Goal: Register for event/course

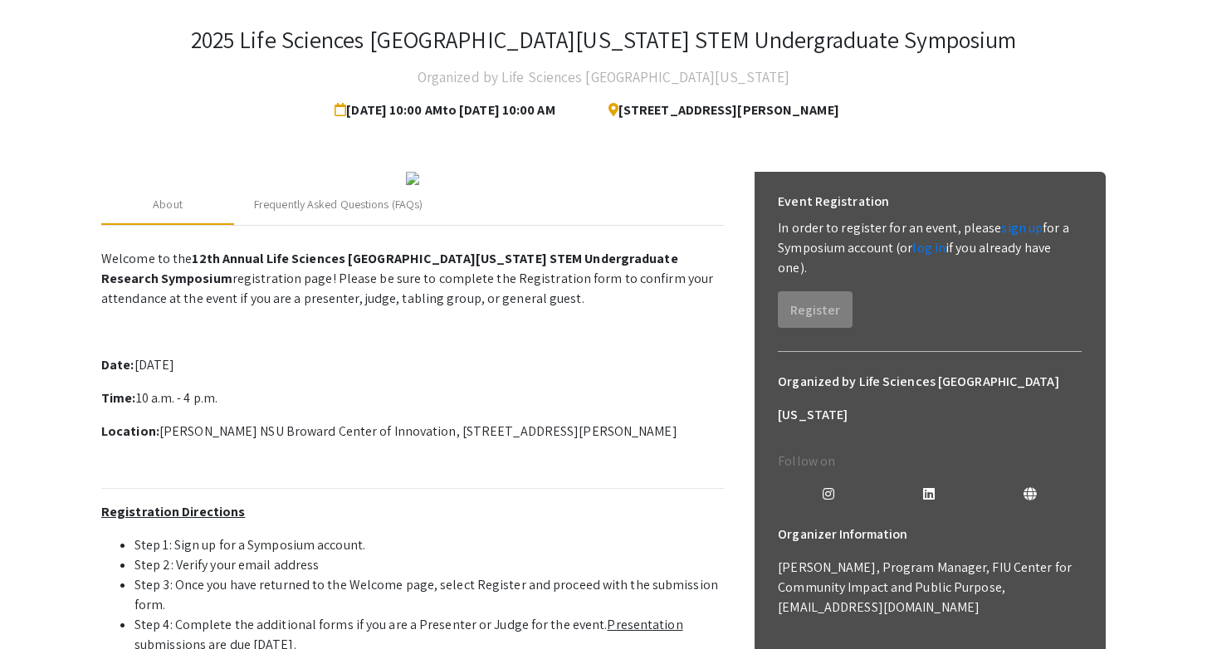
scroll to position [86, 0]
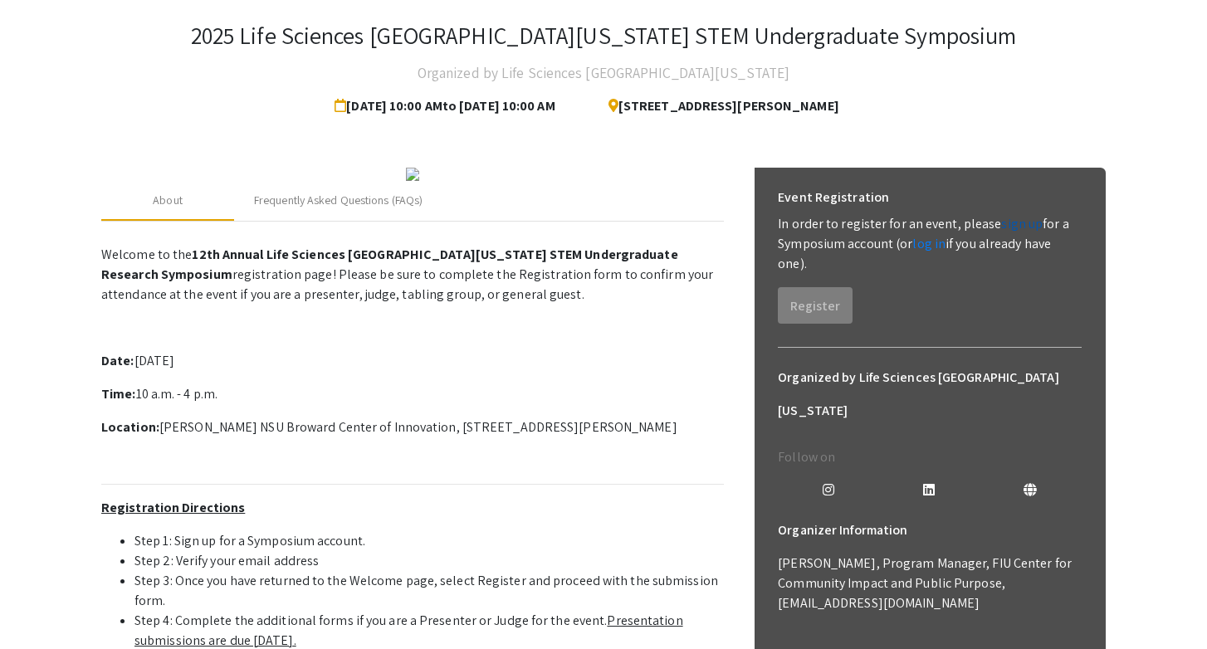
click at [1011, 228] on link "sign up" at bounding box center [1022, 223] width 42 height 17
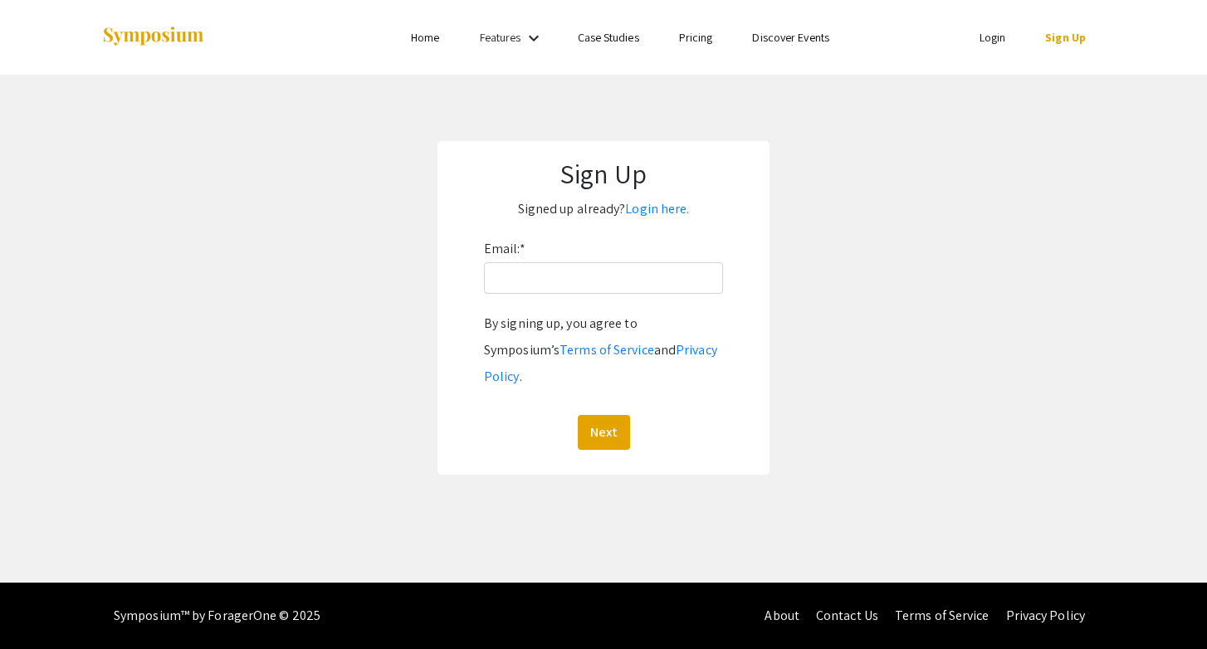
click at [708, 294] on div "Email: * By signing up, you agree to Symposium’s Terms of Service and Privacy P…" at bounding box center [603, 343] width 239 height 214
click at [701, 284] on input "Email: *" at bounding box center [603, 278] width 239 height 32
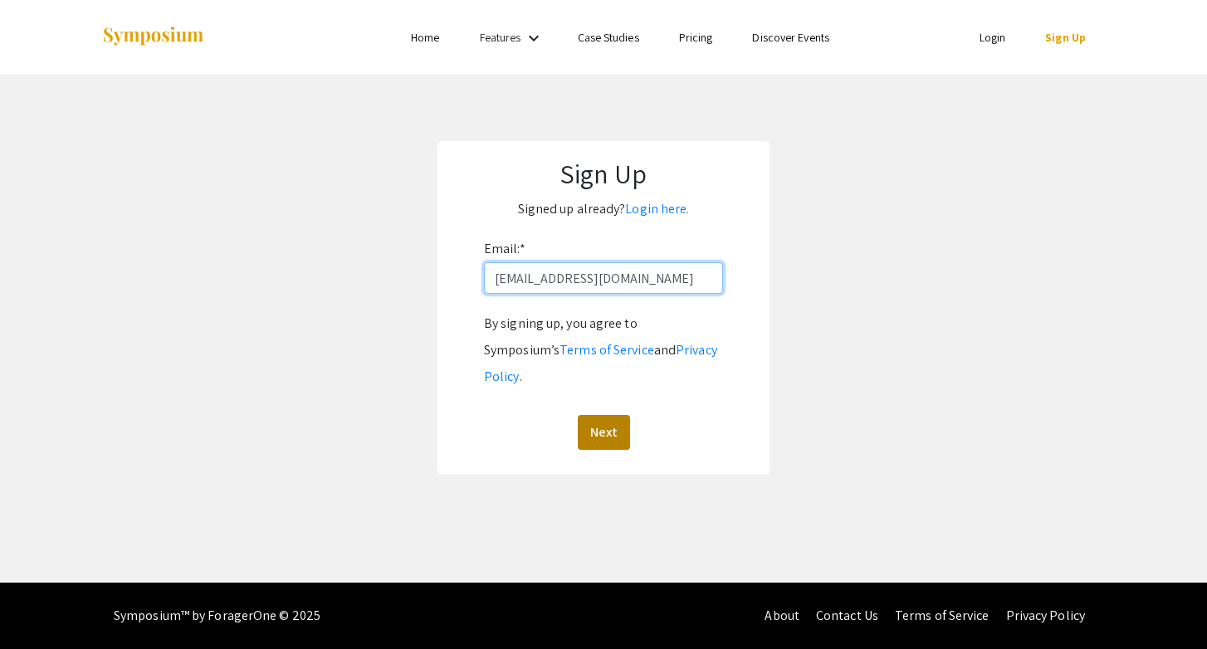
type input "[EMAIL_ADDRESS][DOMAIN_NAME]"
click at [595, 420] on button "Next" at bounding box center [604, 432] width 52 height 35
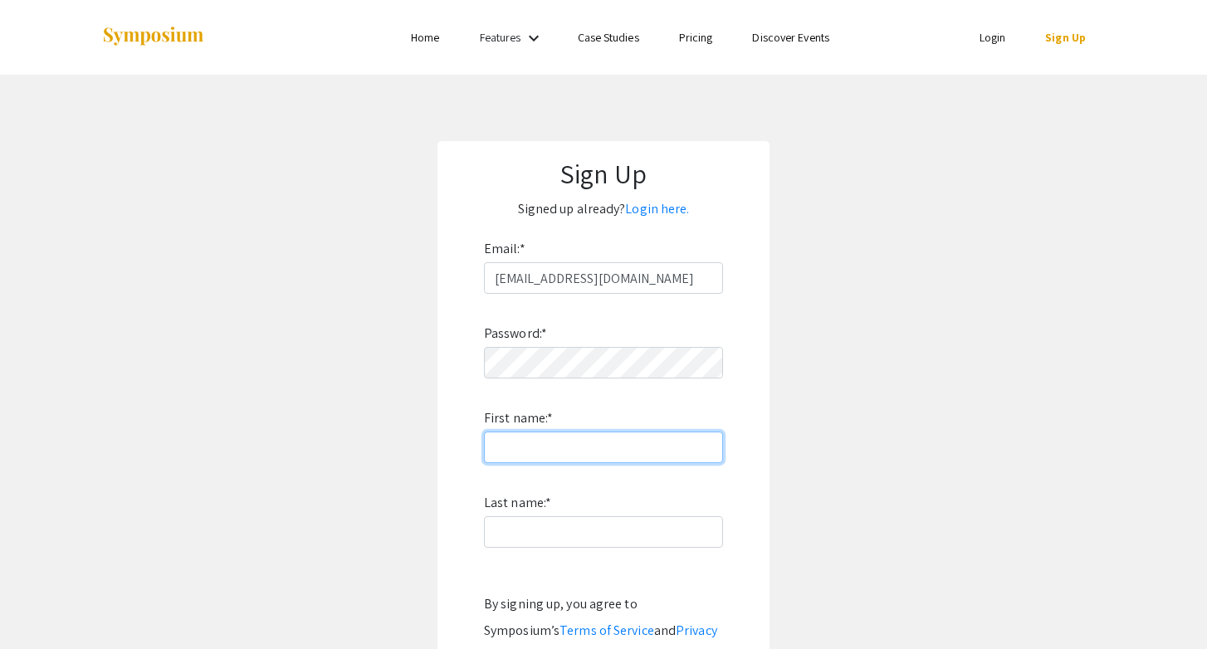
click at [589, 444] on input "First name: *" at bounding box center [603, 448] width 239 height 32
type input "YingYing"
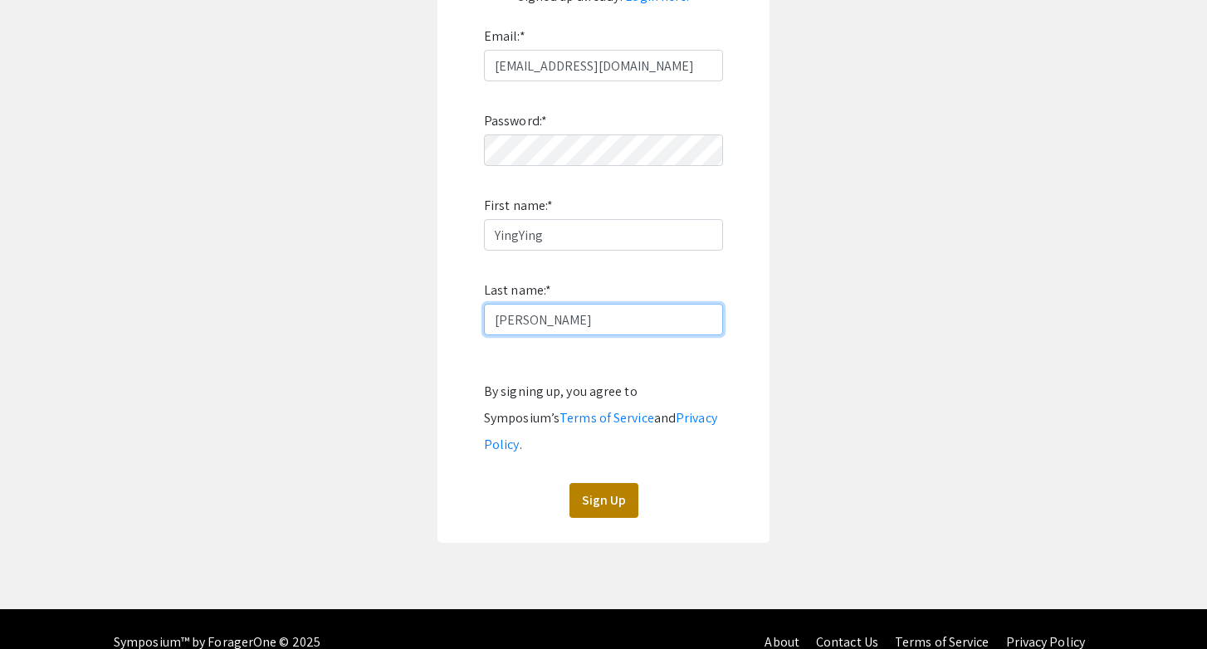
type input "[PERSON_NAME]"
click at [618, 483] on button "Sign Up" at bounding box center [604, 500] width 69 height 35
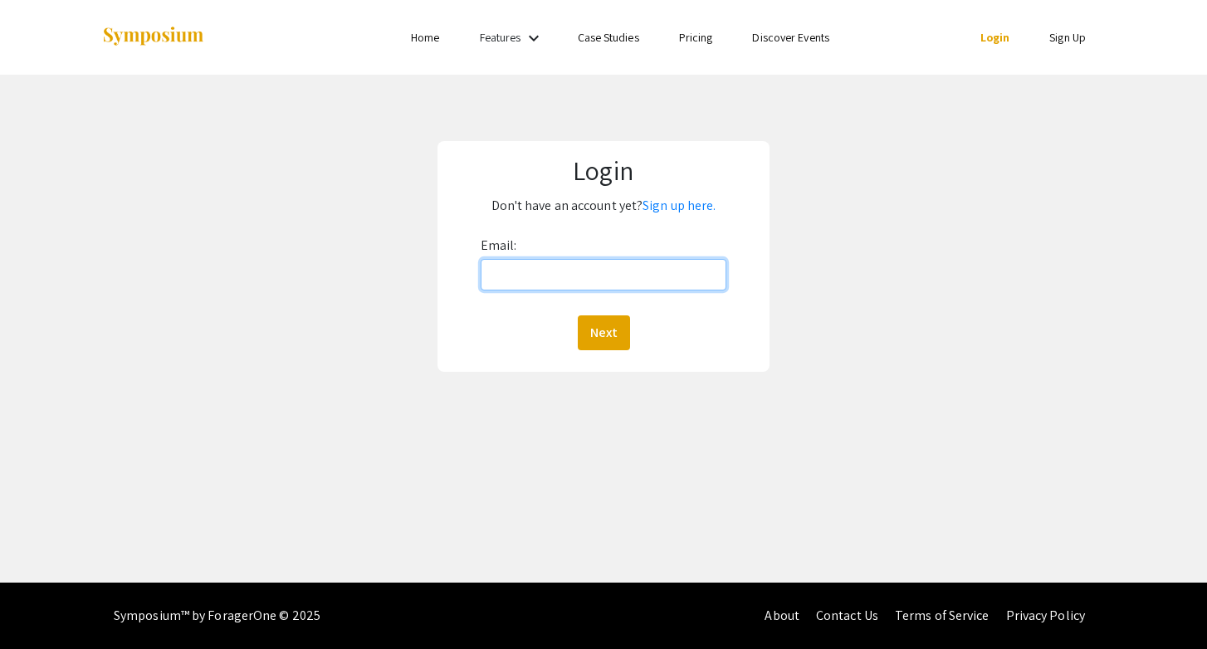
click at [548, 276] on input "Email:" at bounding box center [604, 275] width 247 height 32
type input "[EMAIL_ADDRESS][DOMAIN_NAME]"
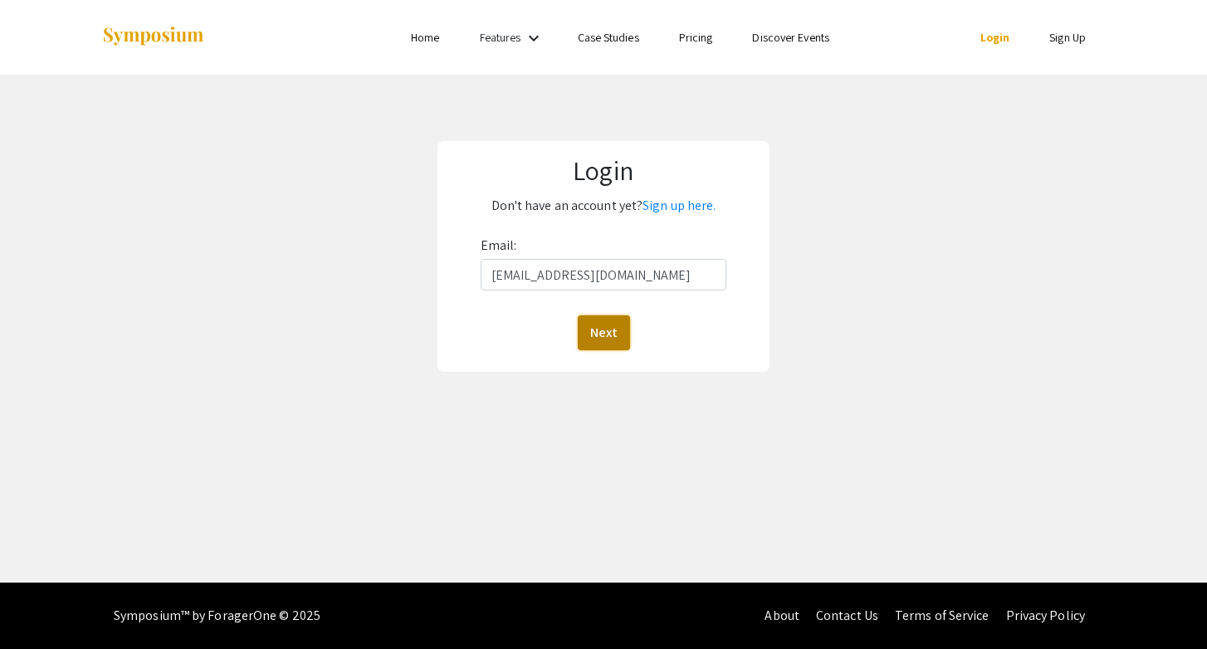
click at [605, 321] on button "Next" at bounding box center [604, 333] width 52 height 35
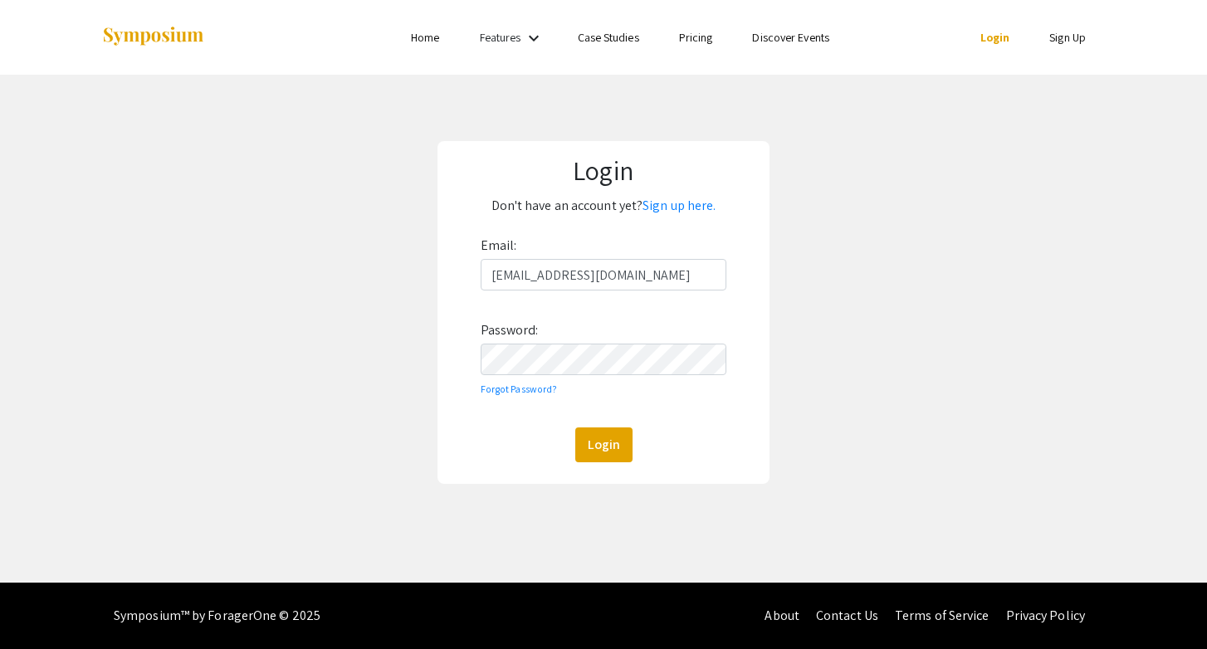
click at [528, 450] on div "Login" at bounding box center [604, 445] width 247 height 35
click at [597, 441] on button "Login" at bounding box center [603, 445] width 57 height 35
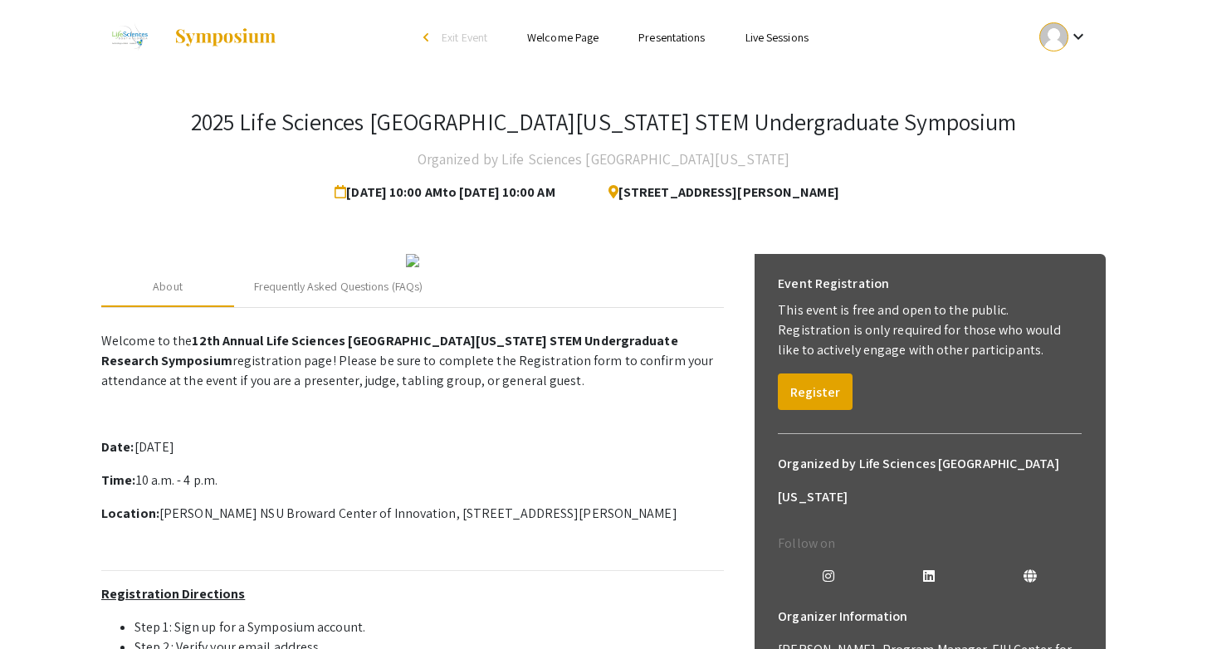
click at [538, 120] on h3 "2025 Life Sciences [GEOGRAPHIC_DATA][US_STATE] STEM Undergraduate Symposium" at bounding box center [604, 122] width 826 height 28
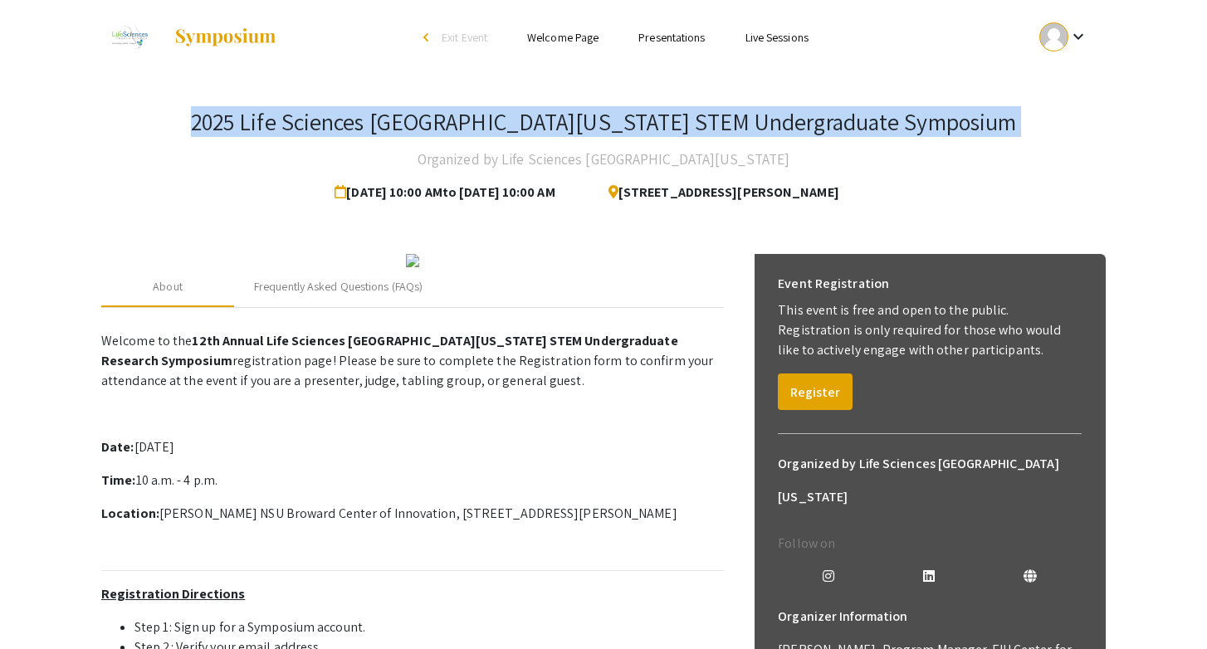
click at [538, 120] on h3 "2025 Life Sciences [GEOGRAPHIC_DATA][US_STATE] STEM Undergraduate Symposium" at bounding box center [604, 122] width 826 height 28
copy h3 "2025 Life Sciences [GEOGRAPHIC_DATA][US_STATE] STEM Undergraduate Symposium"
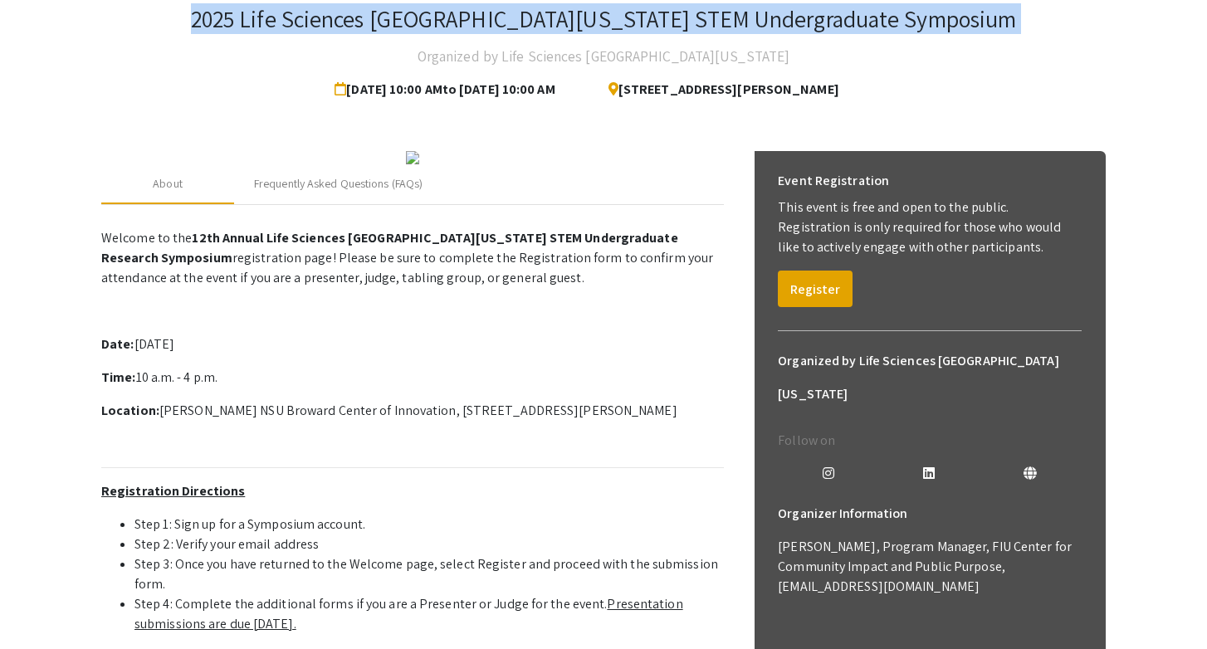
scroll to position [56, 0]
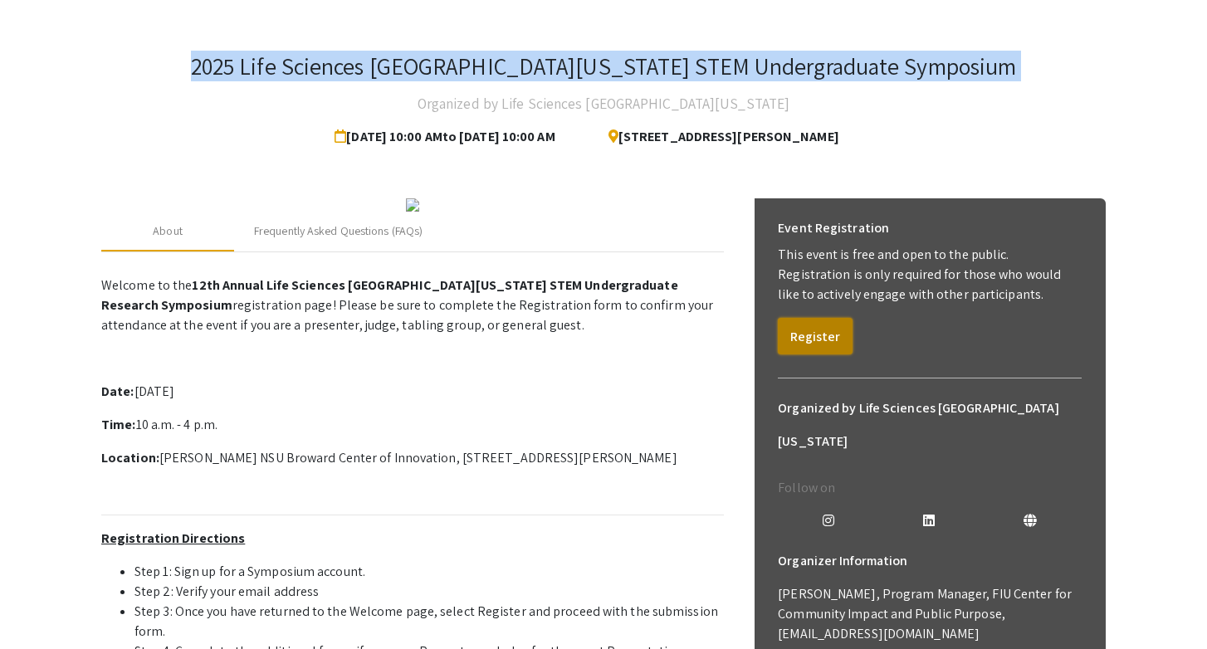
click at [811, 340] on button "Register" at bounding box center [815, 336] width 75 height 37
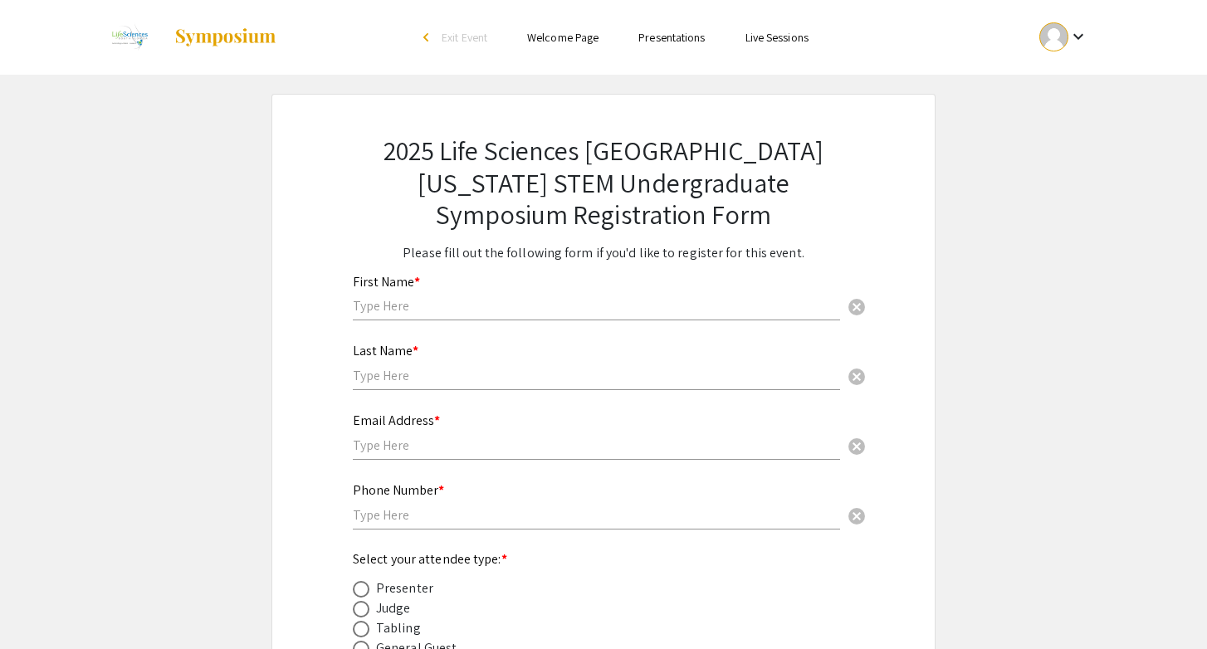
click at [704, 299] on input "text" at bounding box center [596, 305] width 487 height 17
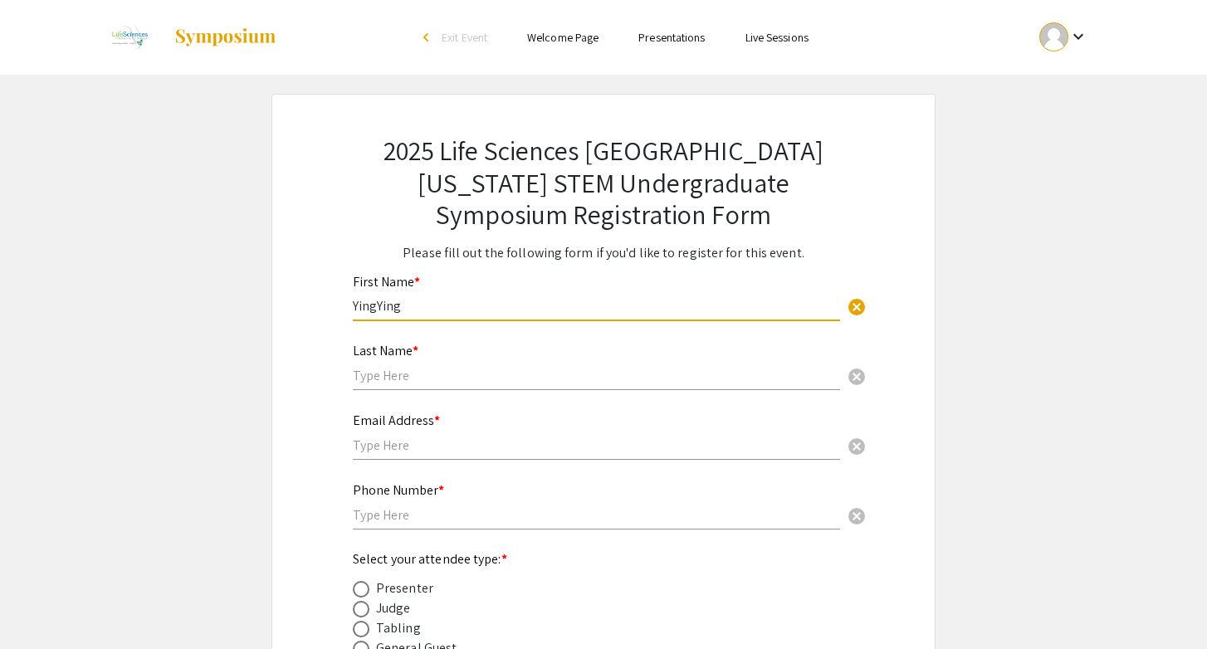
type input "YingYing"
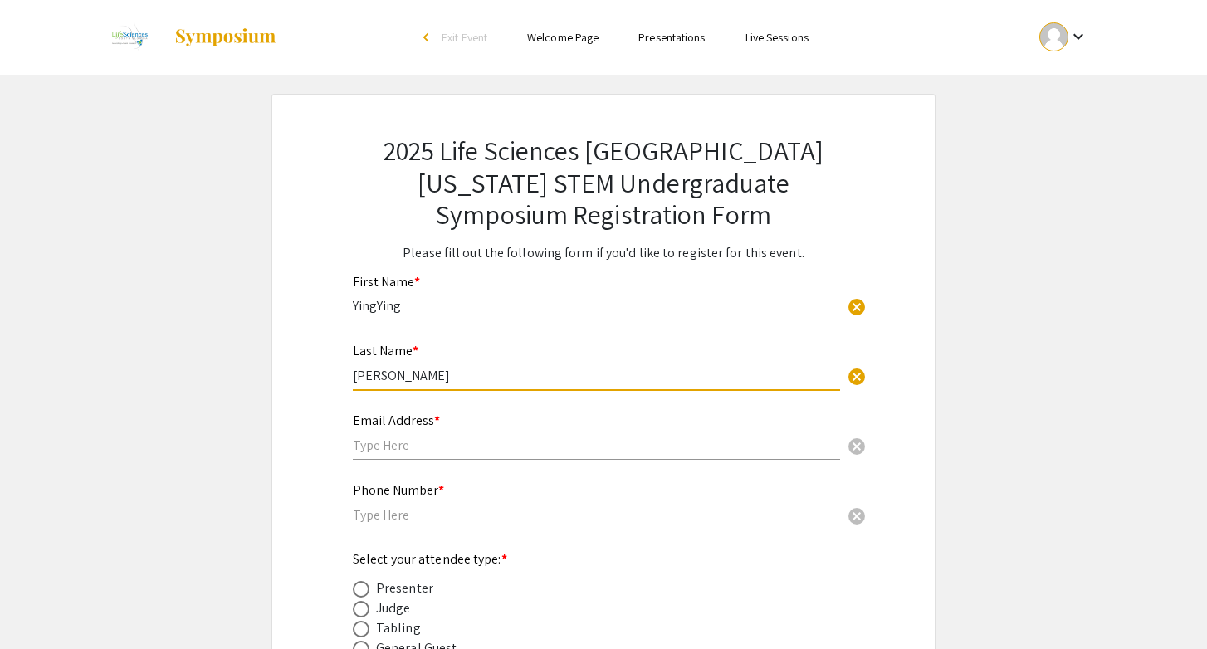
type input "[PERSON_NAME]"
click at [461, 463] on div "Email Address * cancel" at bounding box center [596, 437] width 487 height 80
click at [465, 457] on div "Email Address * cancel" at bounding box center [596, 428] width 487 height 63
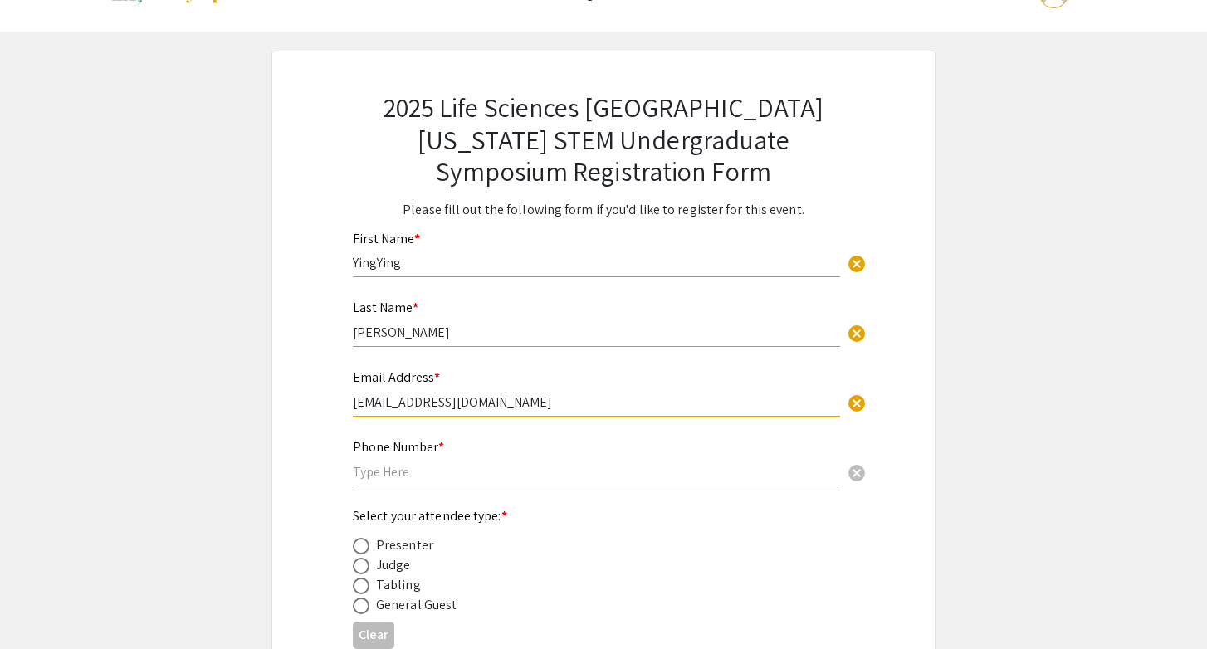
scroll to position [45, 0]
type input "[EMAIL_ADDRESS][DOMAIN_NAME]"
click at [438, 469] on input "text" at bounding box center [596, 470] width 487 height 17
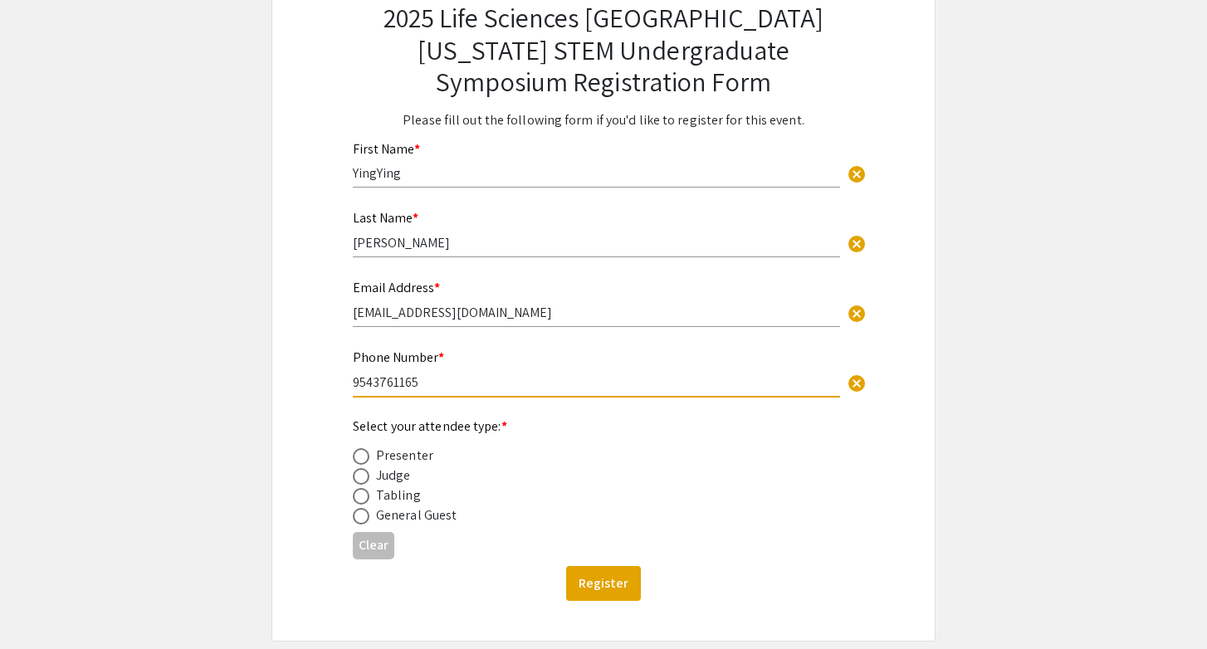
scroll to position [139, 0]
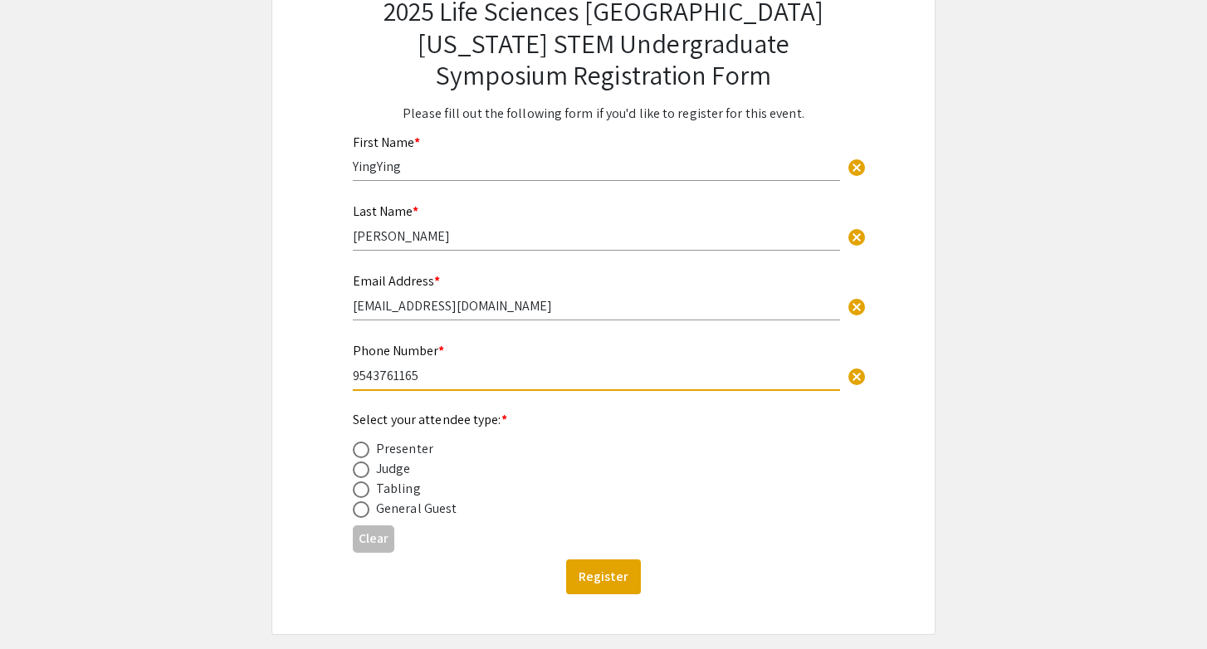
type input "9543761165"
click at [366, 456] on span at bounding box center [361, 450] width 17 height 17
click at [366, 456] on input "radio" at bounding box center [361, 450] width 17 height 17
radio input "true"
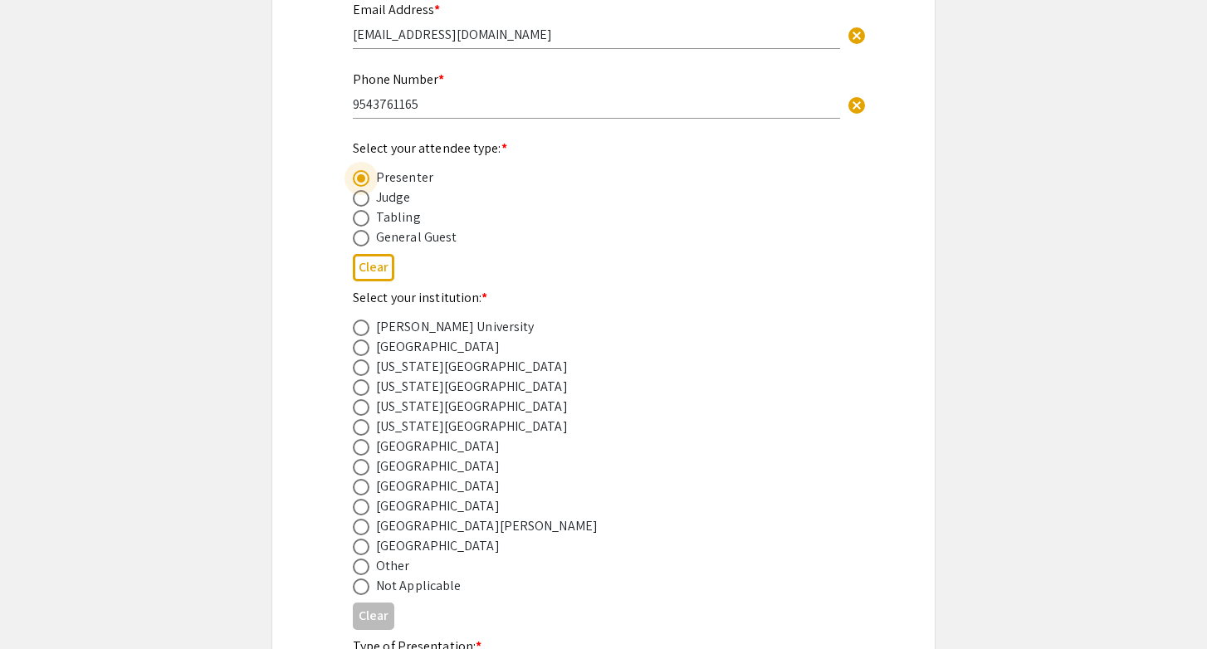
scroll to position [412, 0]
click at [364, 493] on span at bounding box center [361, 486] width 17 height 17
click at [364, 493] on input "radio" at bounding box center [361, 486] width 17 height 17
radio input "true"
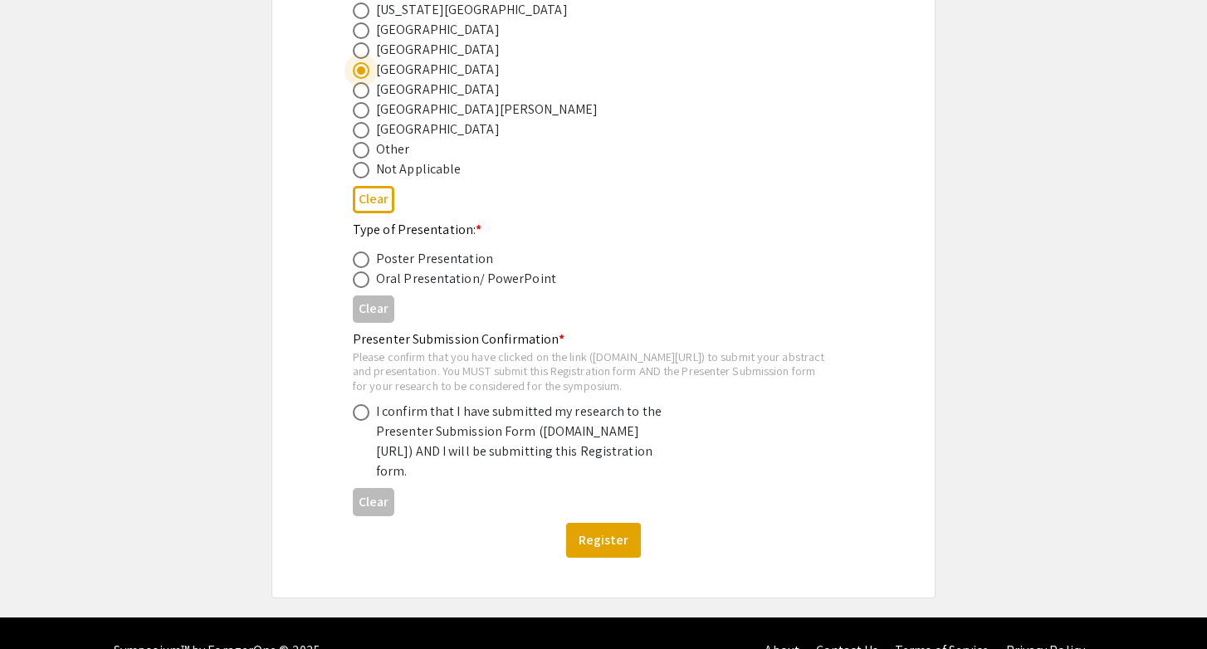
scroll to position [830, 0]
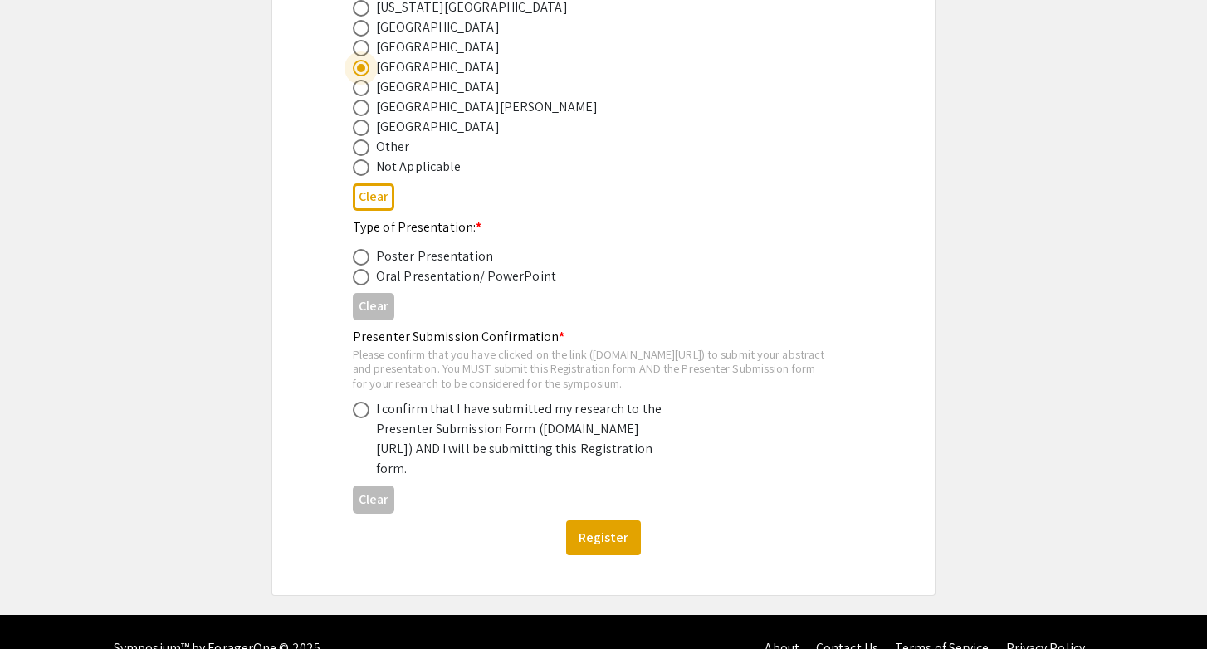
click at [361, 264] on span at bounding box center [361, 257] width 17 height 17
click at [361, 264] on input "radio" at bounding box center [361, 257] width 17 height 17
radio input "true"
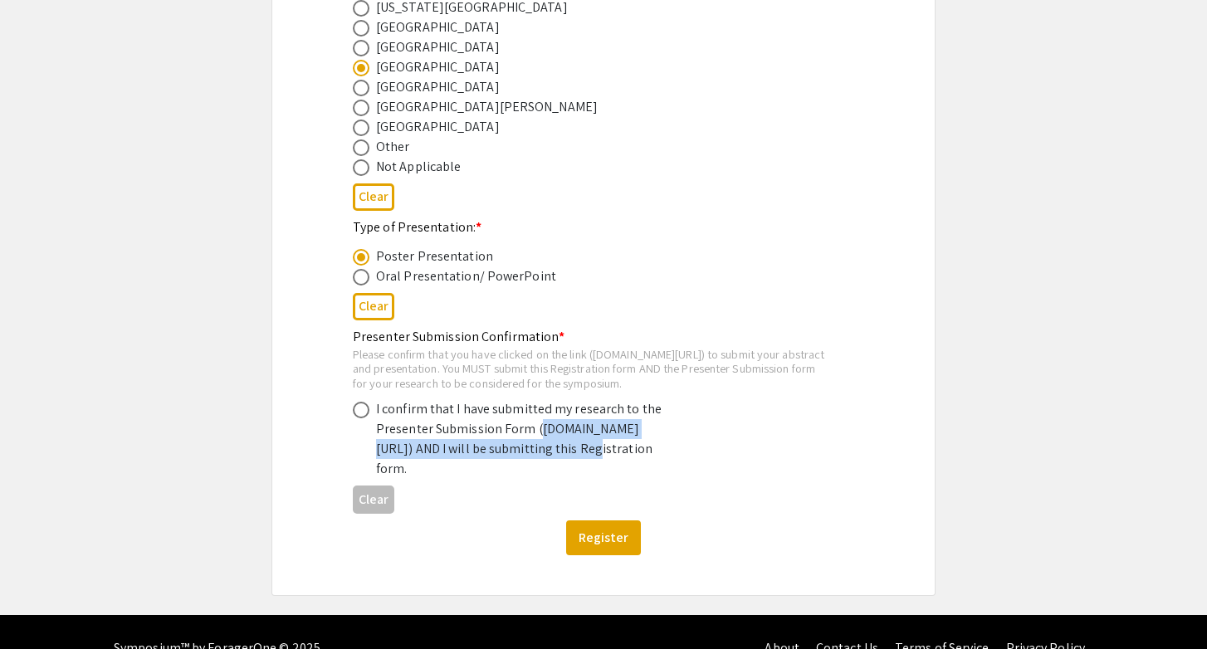
drag, startPoint x: 381, startPoint y: 468, endPoint x: 433, endPoint y: 492, distance: 57.2
click at [433, 479] on div "I confirm that I have submitted my research to the Presenter Submission Form (s…" at bounding box center [521, 439] width 291 height 80
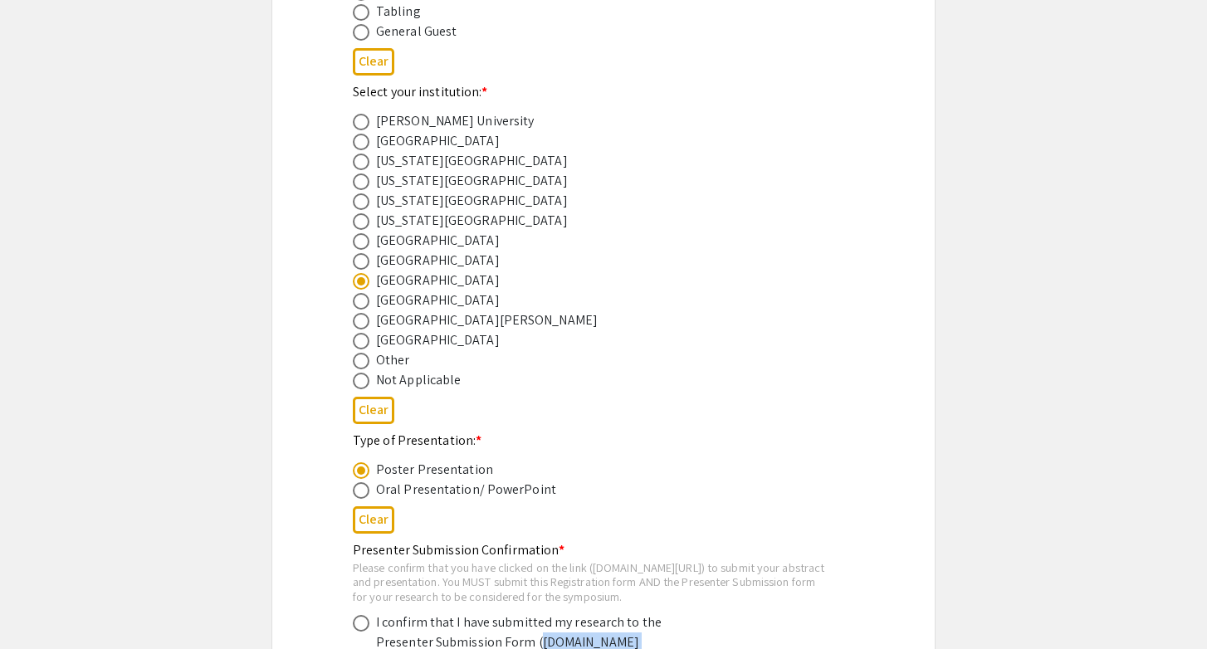
scroll to position [901, 0]
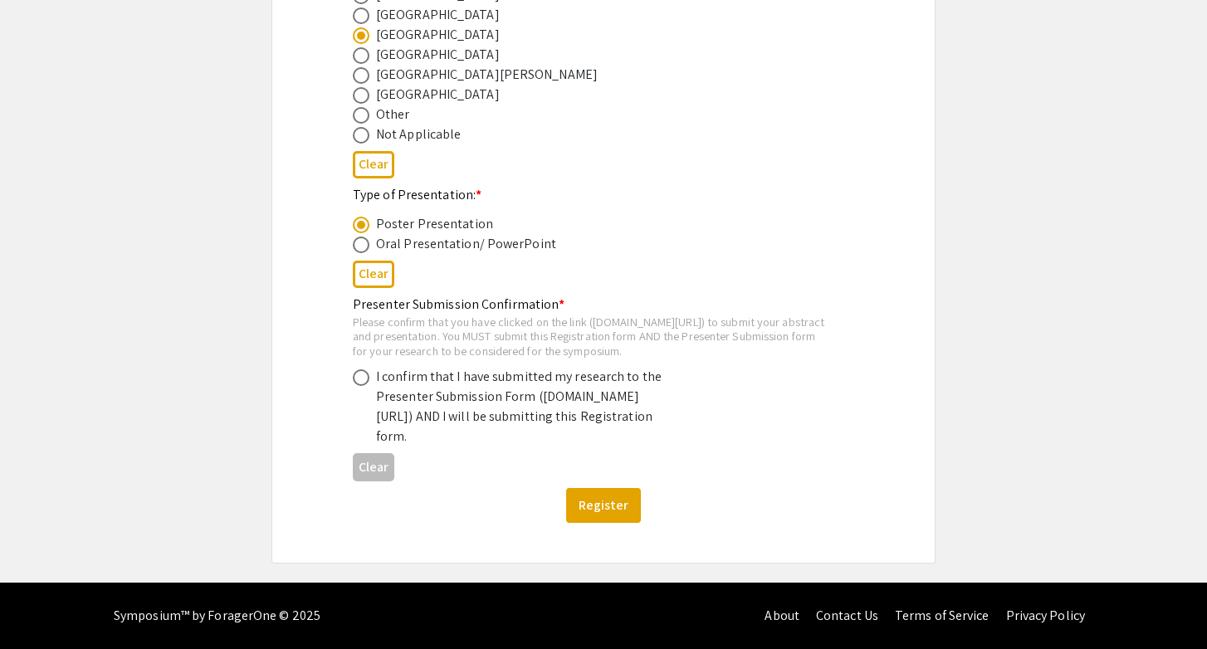
click at [355, 370] on span at bounding box center [361, 378] width 17 height 17
click at [355, 370] on input "radio" at bounding box center [361, 378] width 17 height 17
radio input "true"
click at [613, 504] on button "Register" at bounding box center [603, 505] width 75 height 35
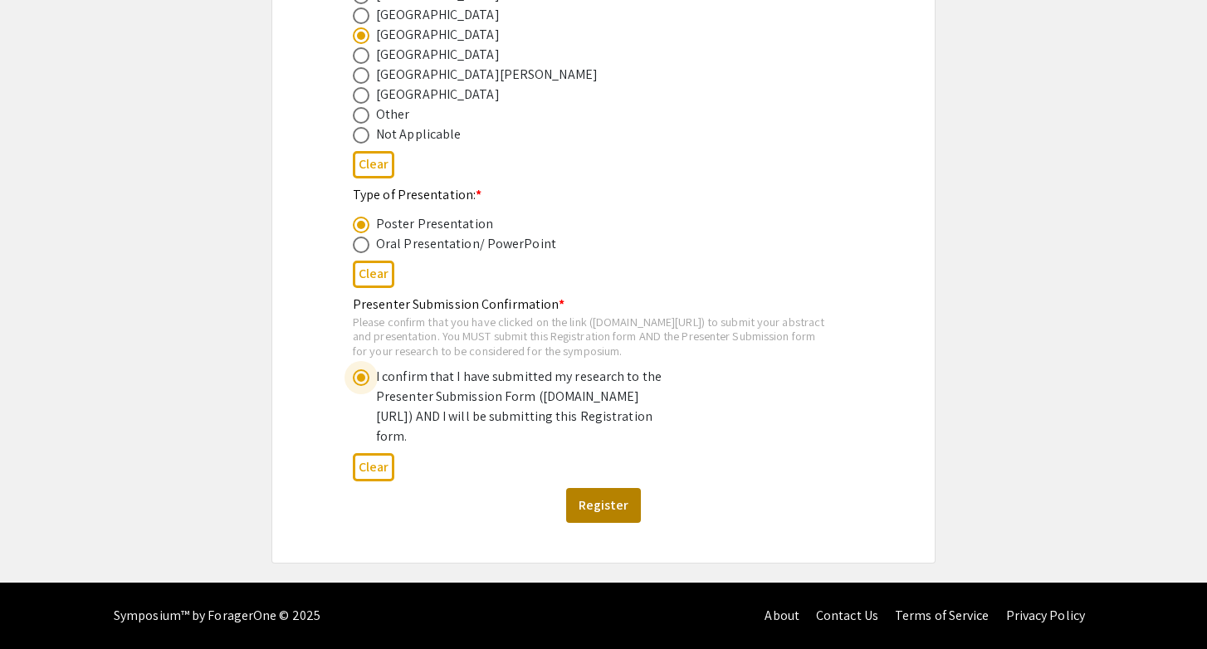
scroll to position [0, 0]
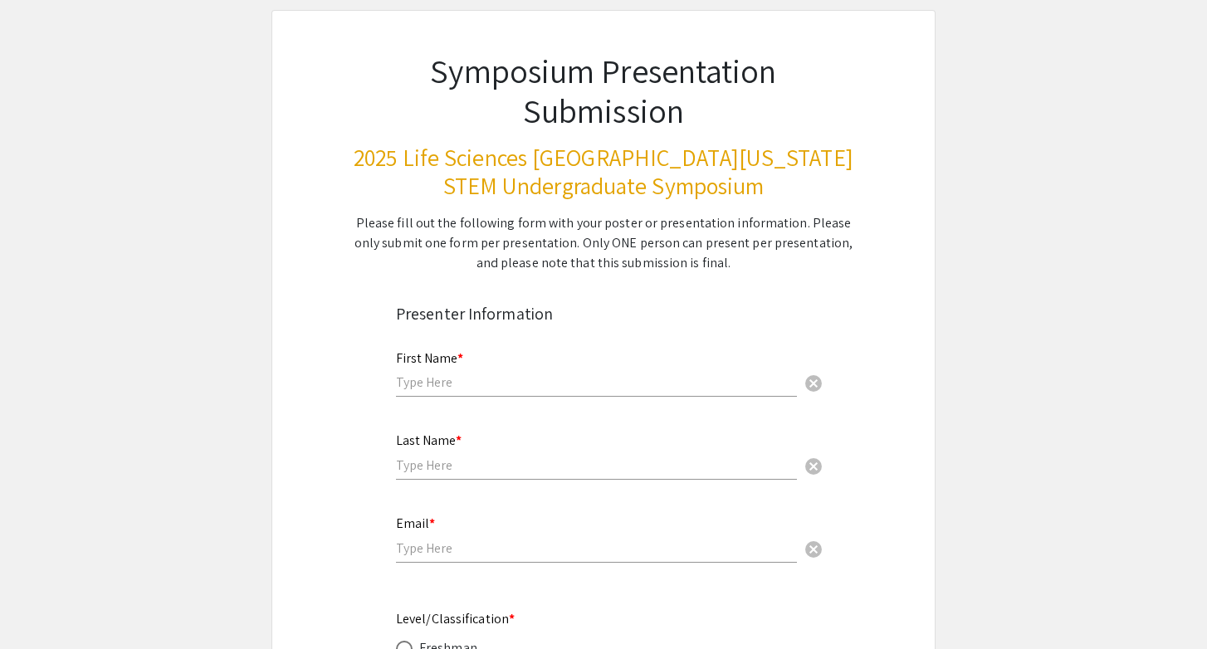
scroll to position [91, 0]
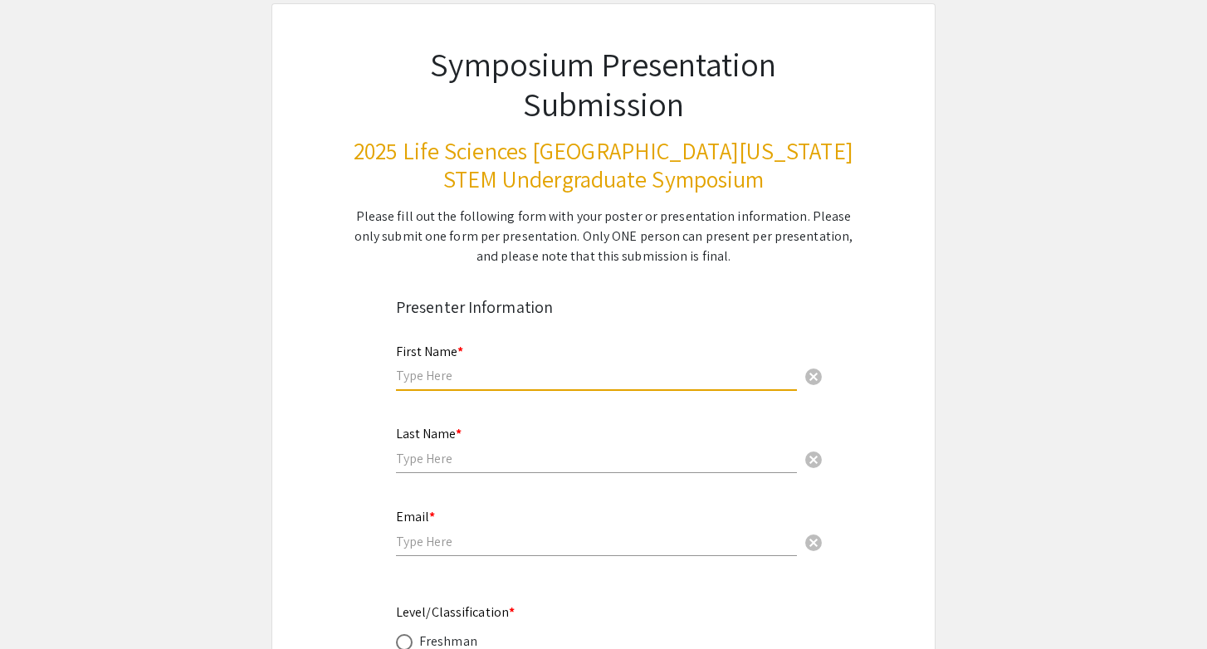
click at [575, 375] on input "text" at bounding box center [596, 375] width 401 height 17
click at [570, 382] on input "text" at bounding box center [596, 375] width 401 height 17
type input "YingYing"
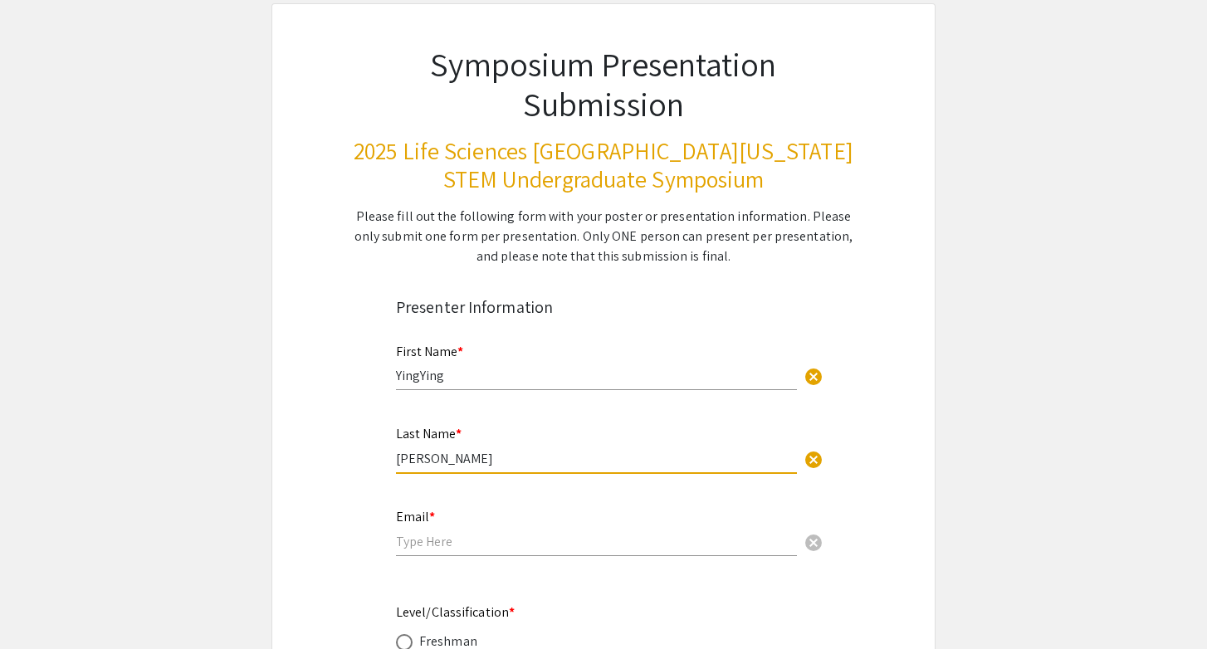
type input "[PERSON_NAME]"
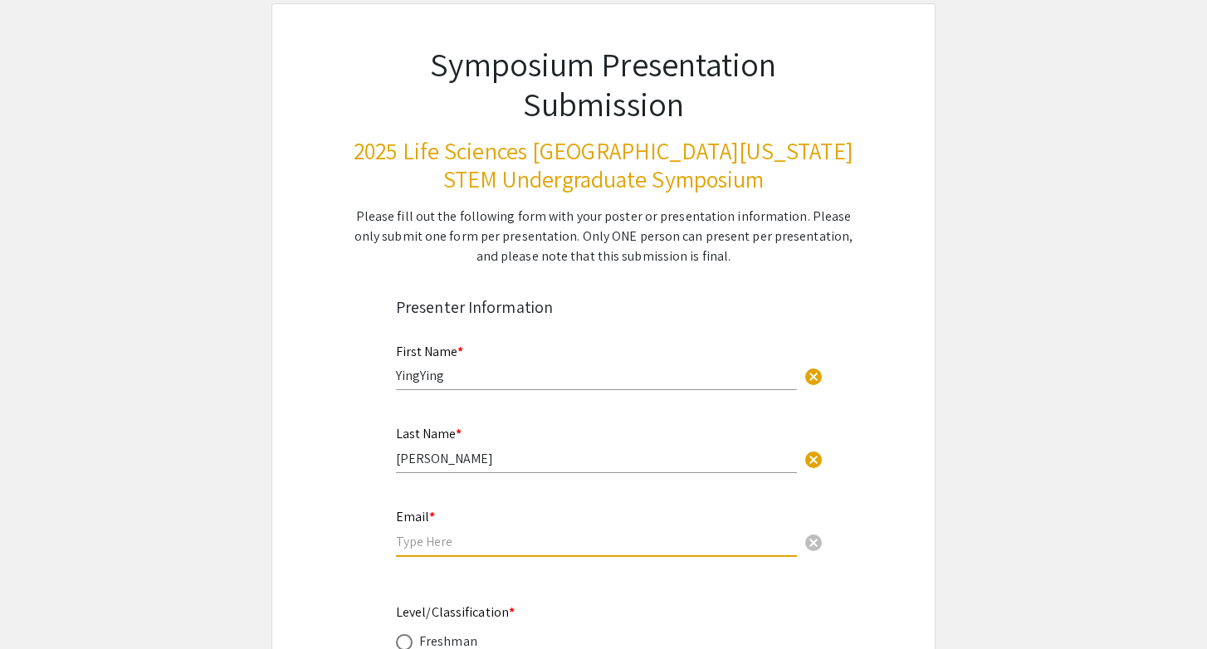
click at [487, 543] on input "email" at bounding box center [596, 541] width 401 height 17
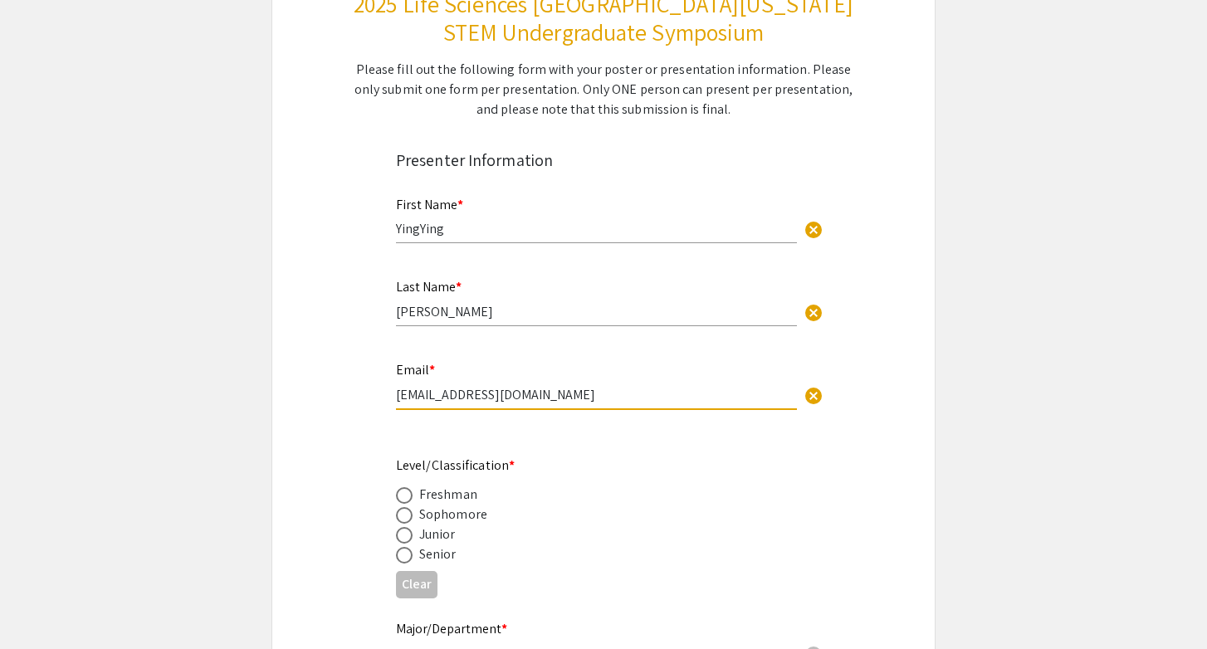
type input "[EMAIL_ADDRESS][DOMAIN_NAME]"
click at [409, 556] on span at bounding box center [404, 555] width 17 height 17
click at [409, 556] on input "radio" at bounding box center [404, 555] width 17 height 17
radio input "true"
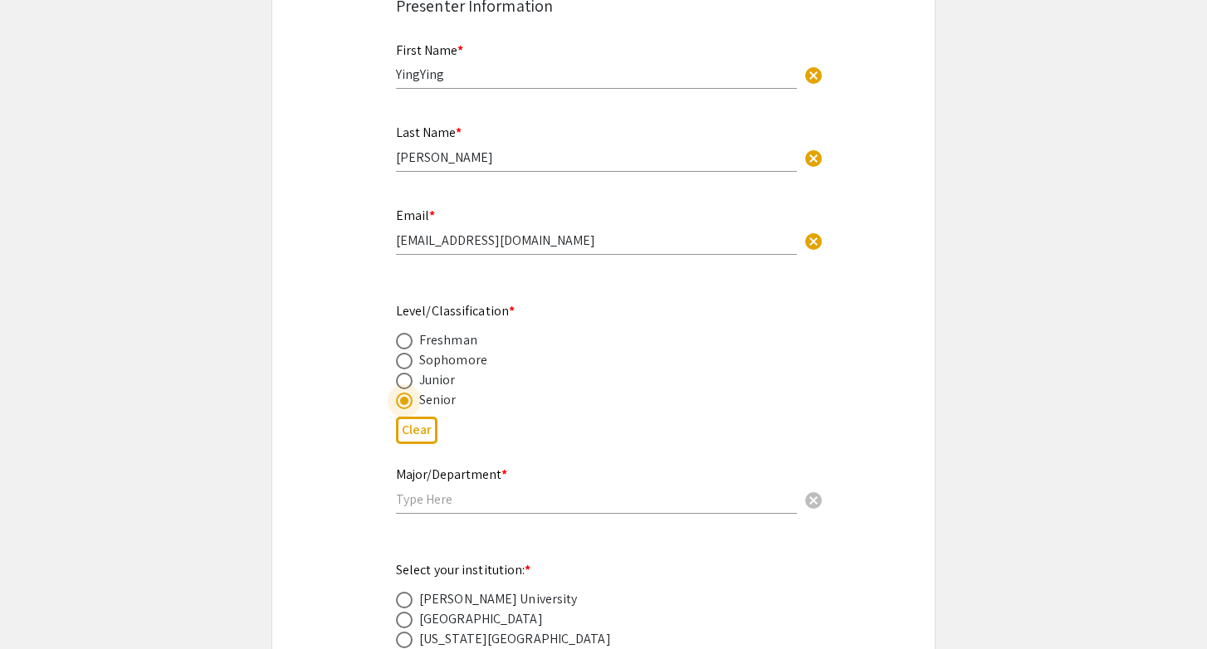
scroll to position [437, 0]
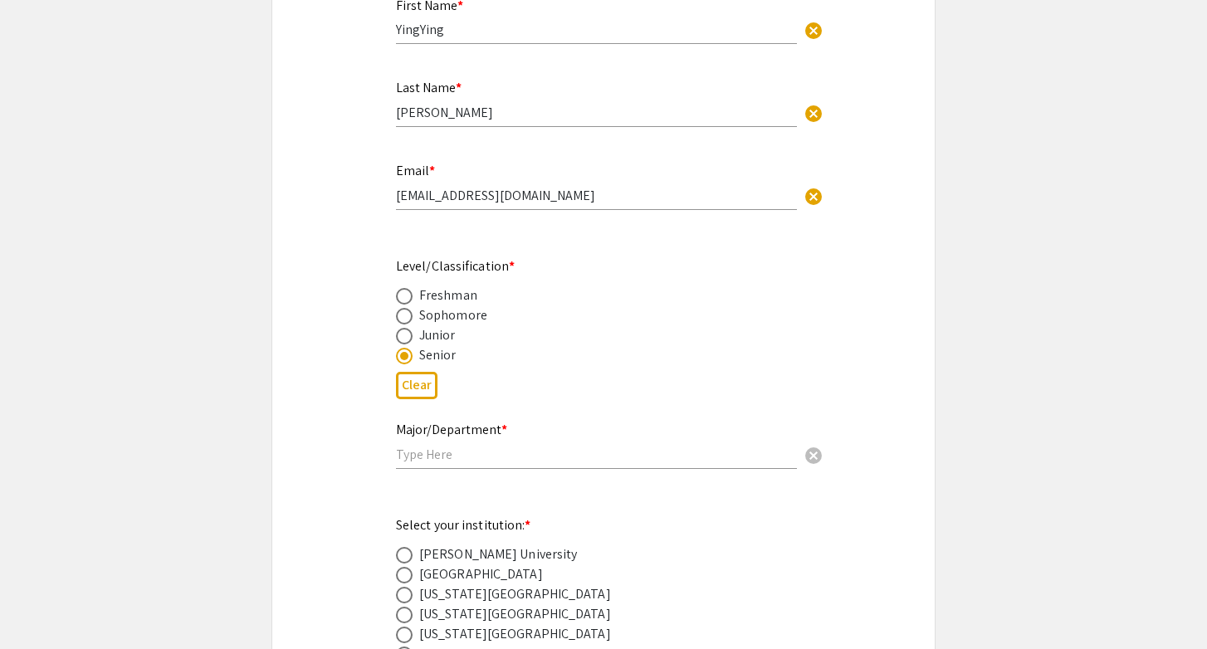
click at [467, 466] on div "Major/Department * cancel" at bounding box center [596, 437] width 401 height 63
click at [477, 463] on input "text" at bounding box center [596, 454] width 401 height 17
type input "D"
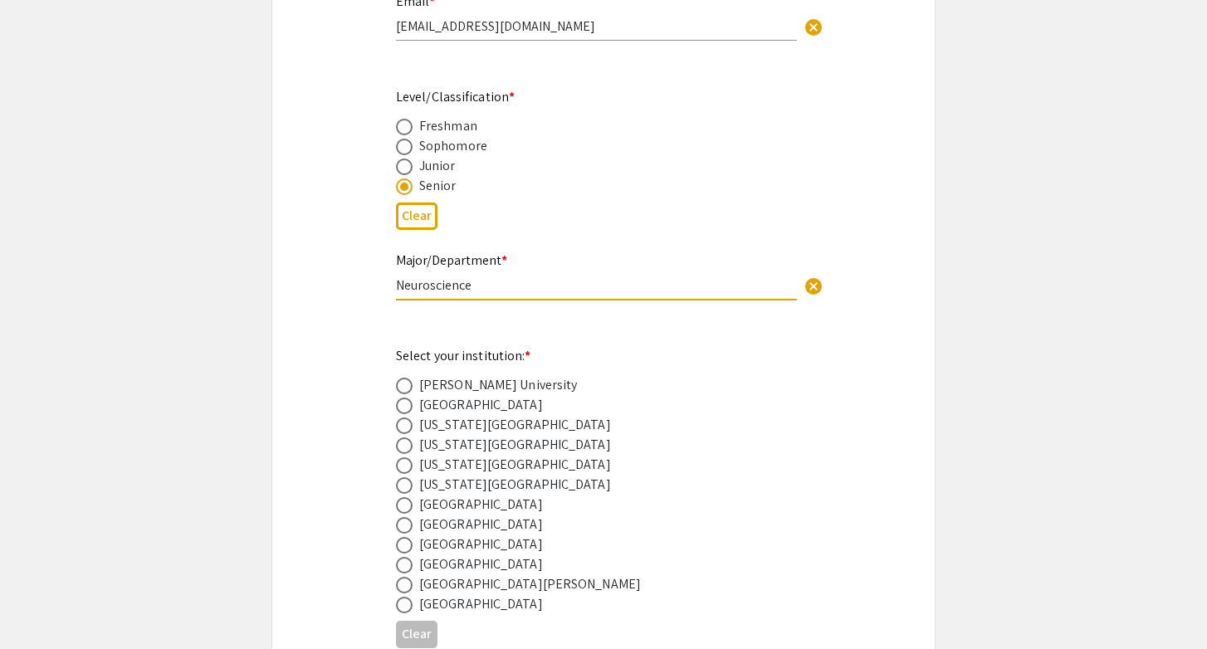
scroll to position [614, 0]
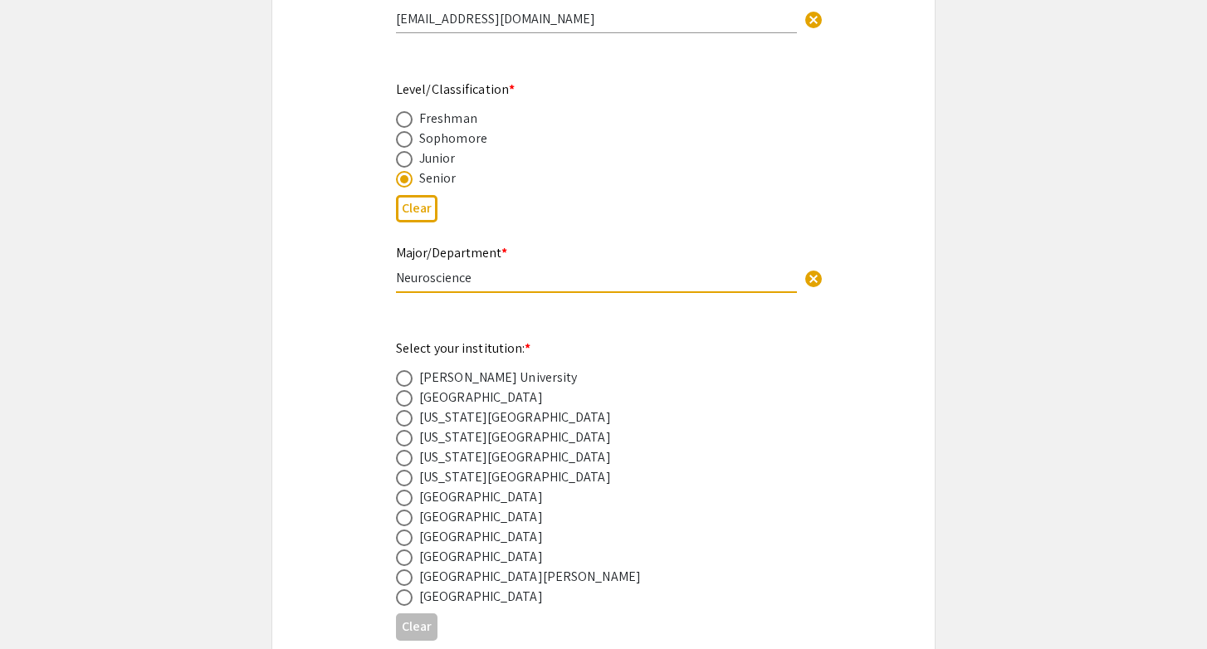
type input "Neuroscience"
click at [403, 545] on span at bounding box center [404, 538] width 17 height 17
click at [403, 545] on input "radio" at bounding box center [404, 538] width 17 height 17
radio input "true"
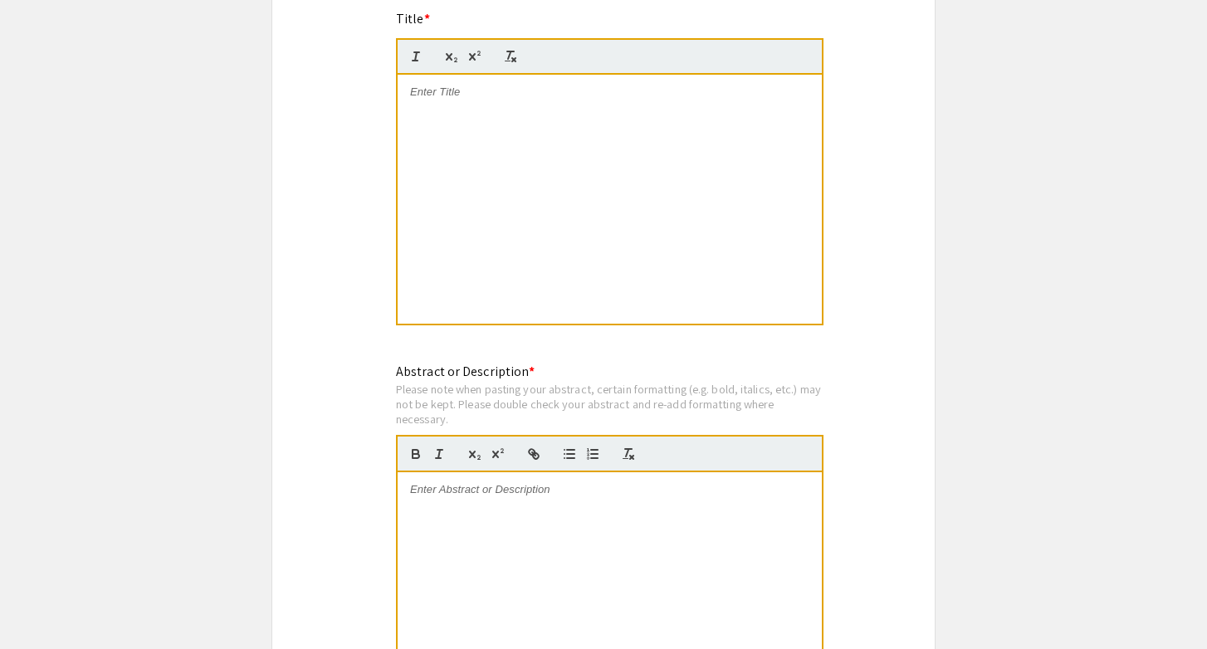
scroll to position [1352, 0]
click at [553, 245] on div at bounding box center [610, 198] width 424 height 249
click at [601, 308] on div at bounding box center [610, 198] width 424 height 249
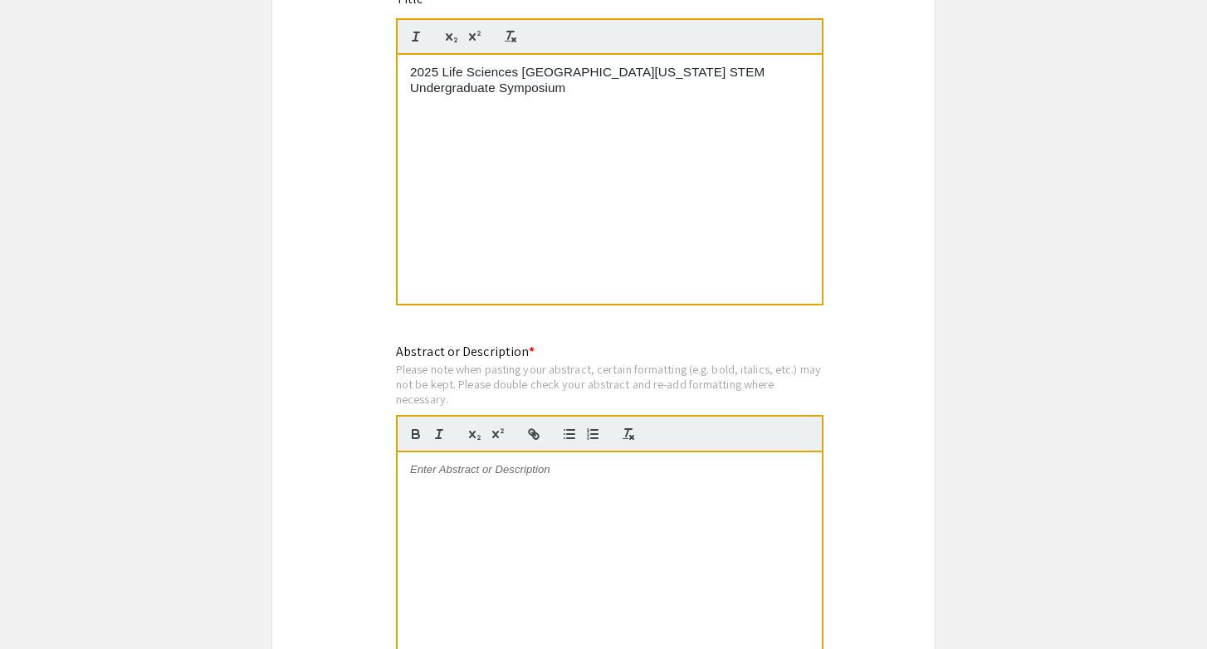
scroll to position [1367, 0]
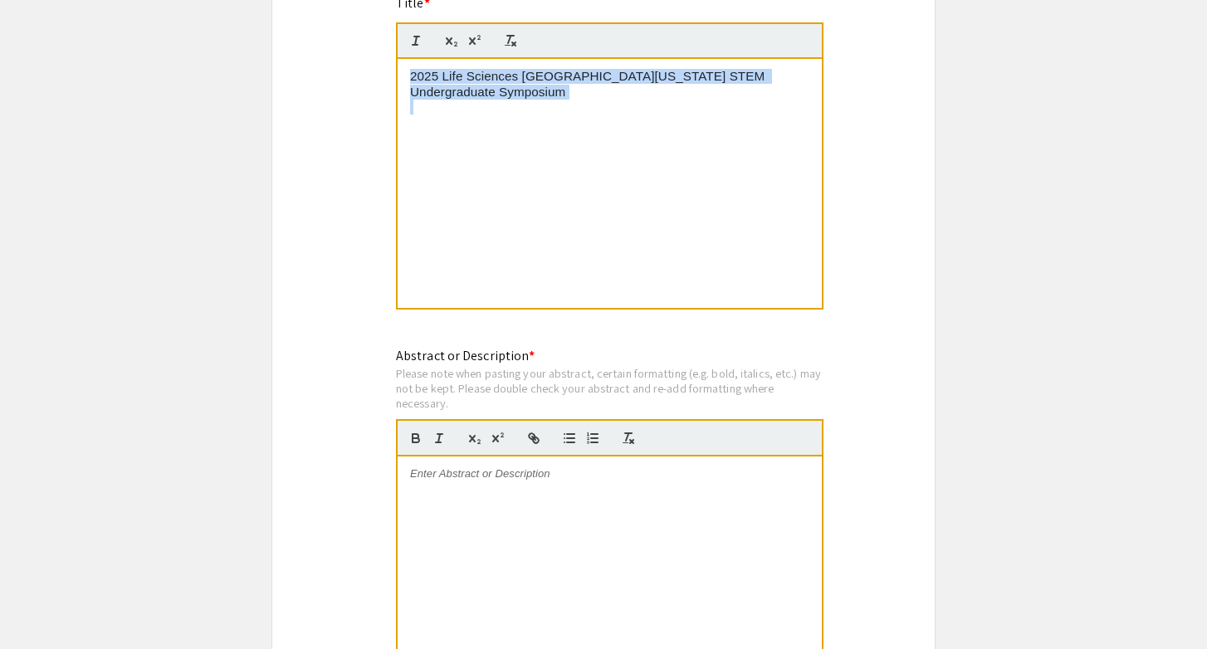
drag, startPoint x: 782, startPoint y: 145, endPoint x: 373, endPoint y: 58, distance: 418.5
click at [373, 58] on div "Symposium Presentation Submission 2025 Life Sciences South Florida STEM Undergr…" at bounding box center [604, 225] width 664 height 2997
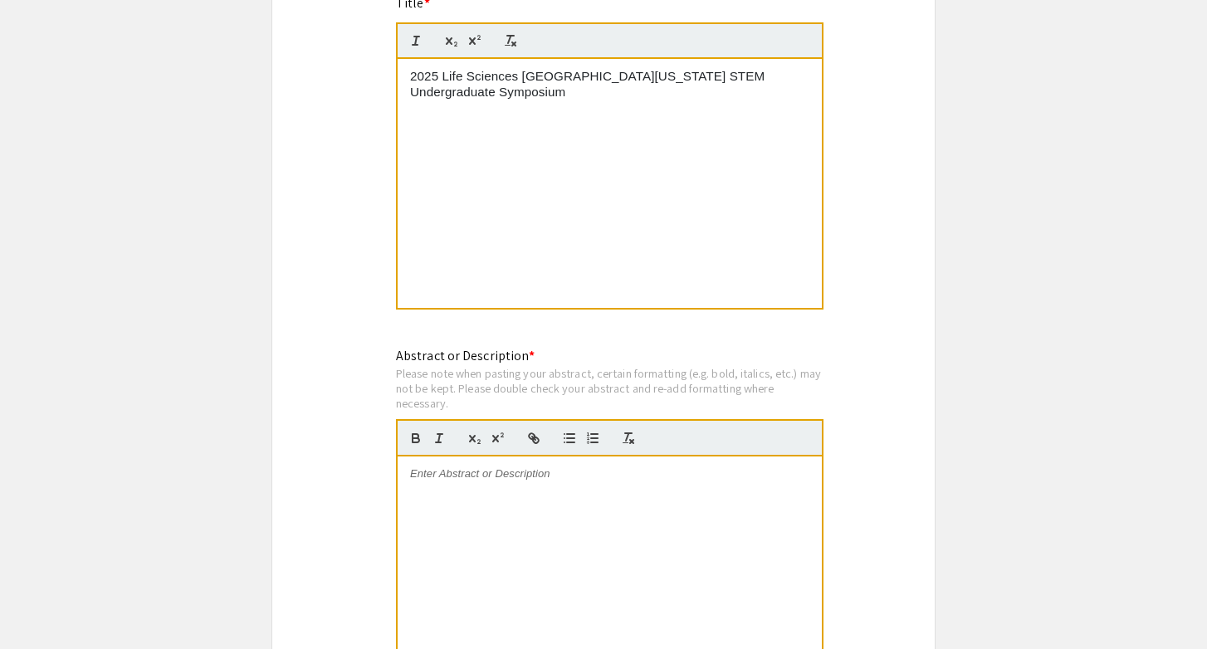
scroll to position [0, 0]
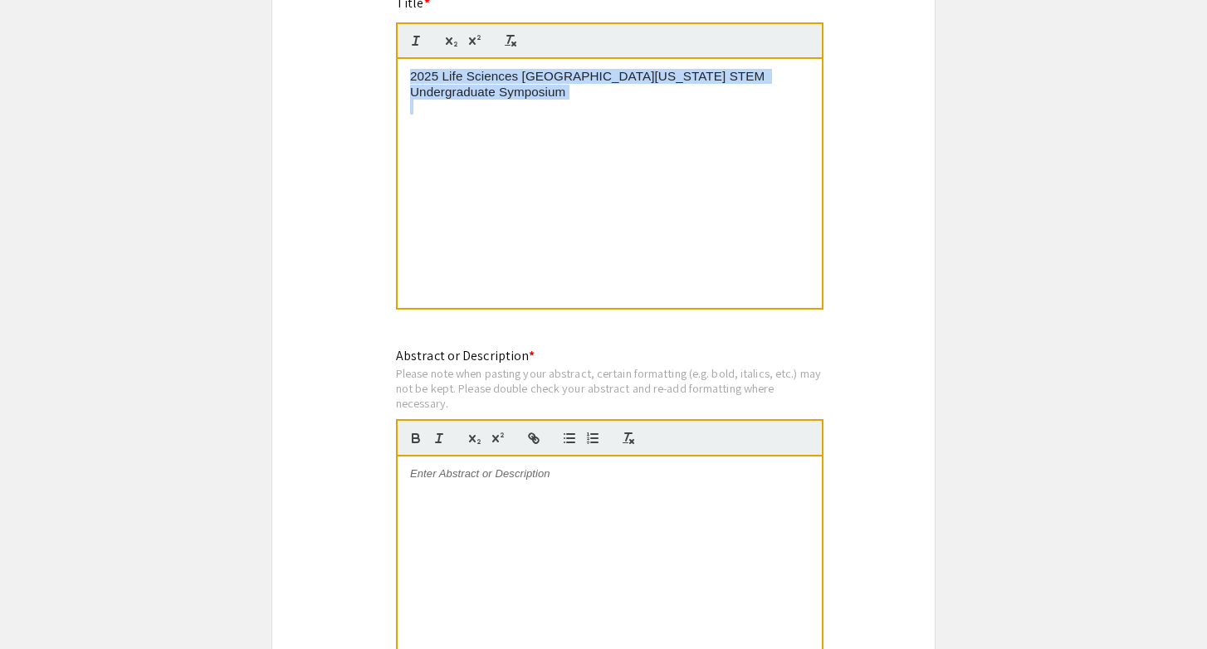
drag, startPoint x: 525, startPoint y: 121, endPoint x: 348, endPoint y: 34, distance: 197.2
click at [348, 37] on div "Symposium Presentation Submission 2025 Life Sciences South Florida STEM Undergr…" at bounding box center [604, 225] width 664 height 2997
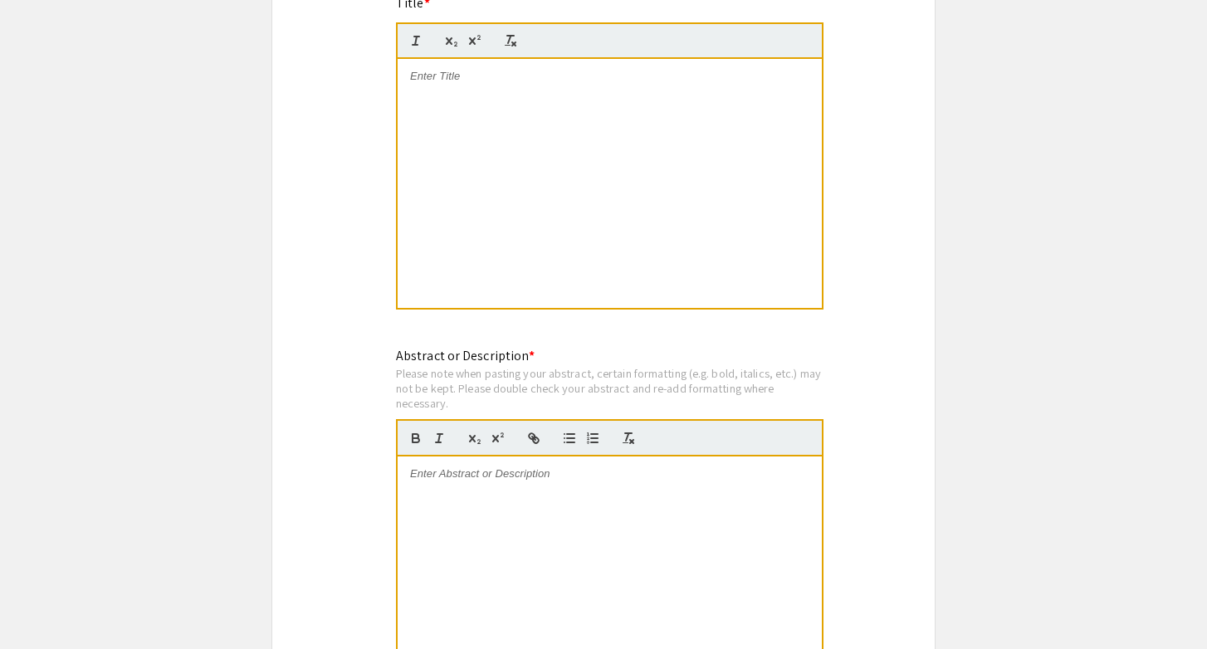
click at [544, 218] on div at bounding box center [610, 183] width 424 height 249
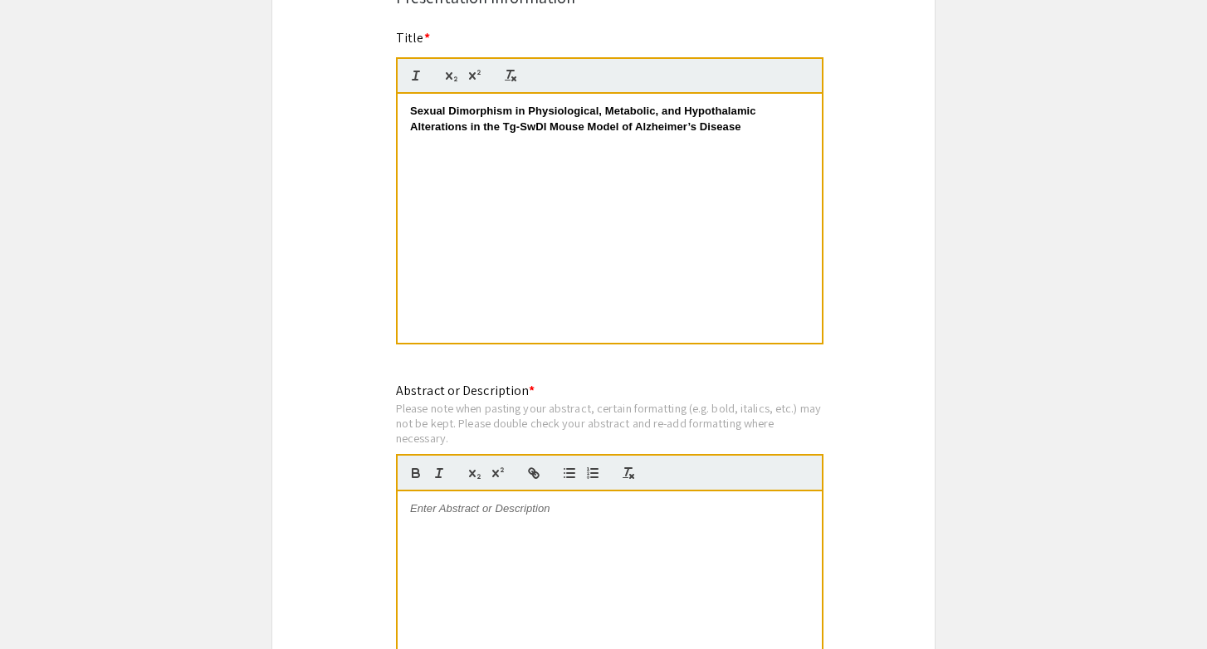
scroll to position [1331, 0]
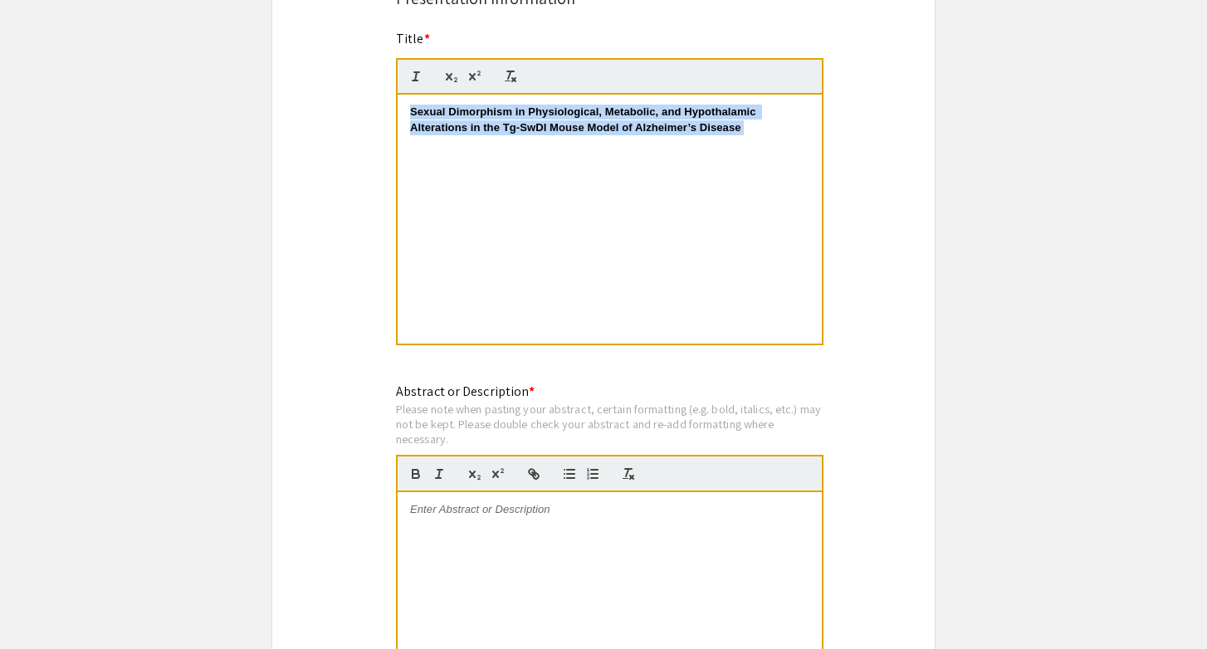
drag, startPoint x: 779, startPoint y: 148, endPoint x: 378, endPoint y: 86, distance: 405.7
click at [377, 86] on div "Symposium Presentation Submission 2025 Life Sciences South Florida STEM Undergr…" at bounding box center [604, 261] width 664 height 2997
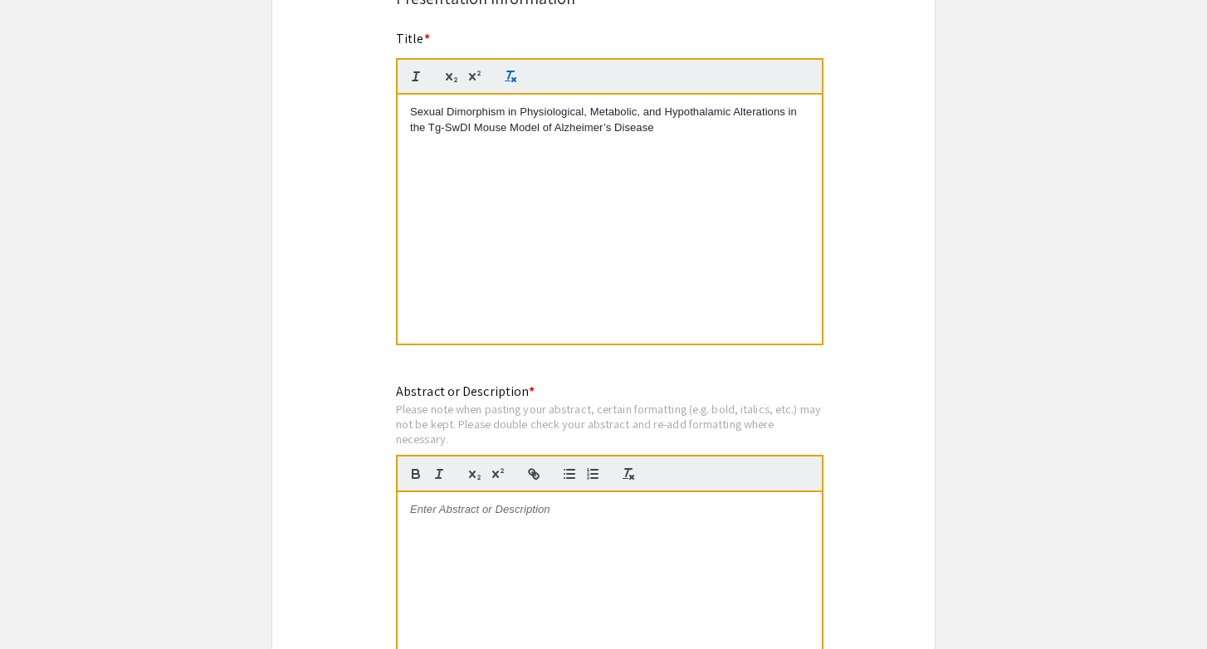
scroll to position [0, 0]
click at [531, 580] on div at bounding box center [610, 616] width 424 height 249
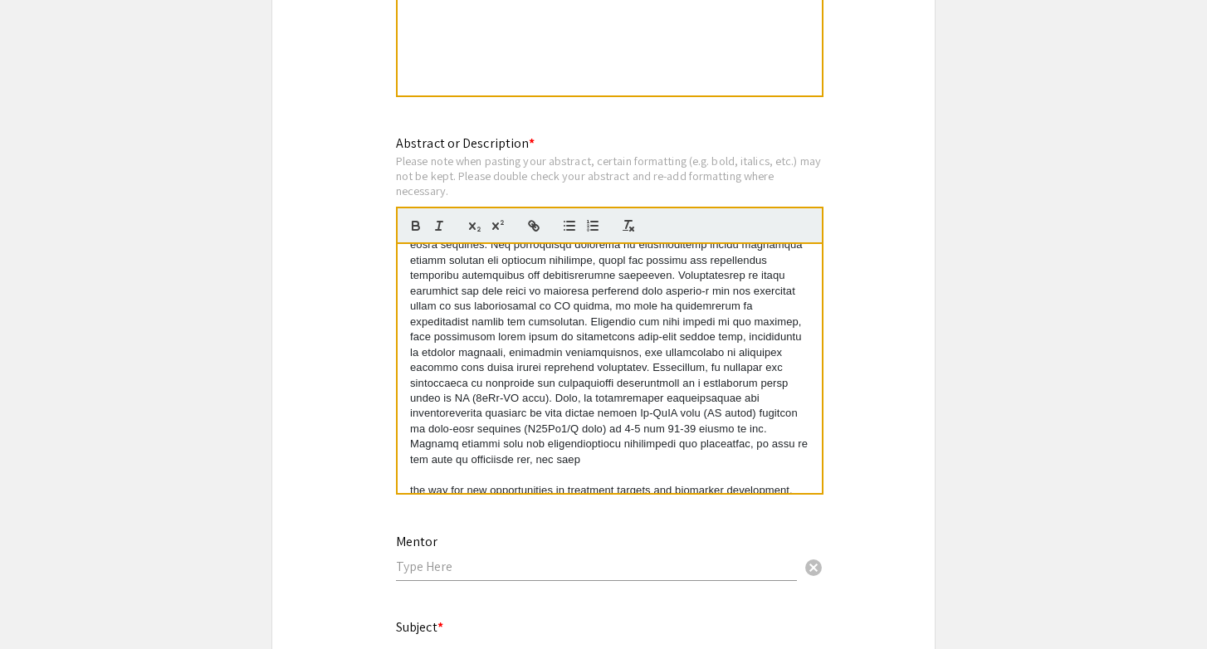
scroll to position [1586, 0]
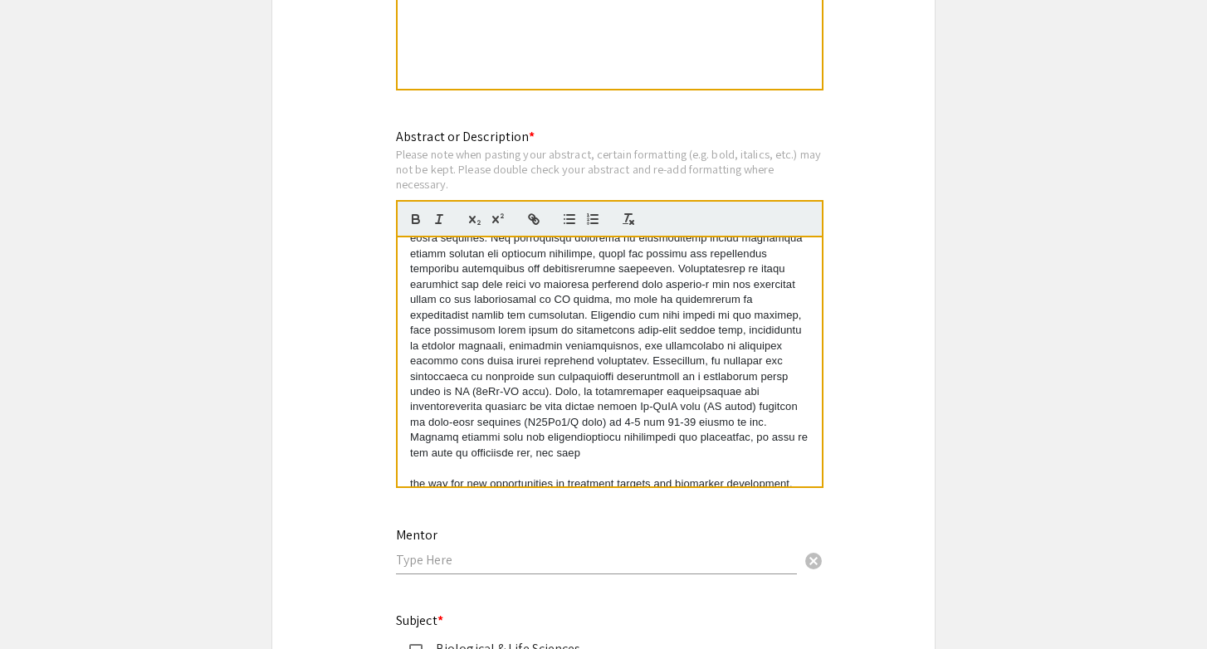
click at [409, 473] on div "the way for new opportunities in treatment targets and biomarker development." at bounding box center [610, 361] width 424 height 249
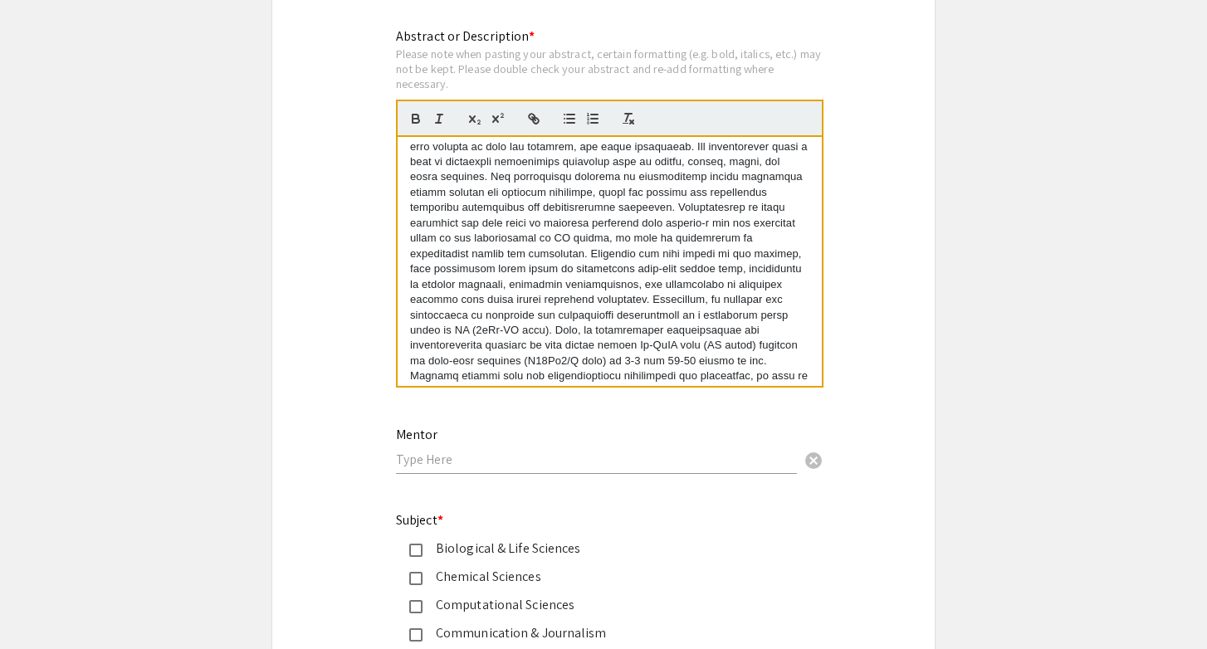
scroll to position [74, 0]
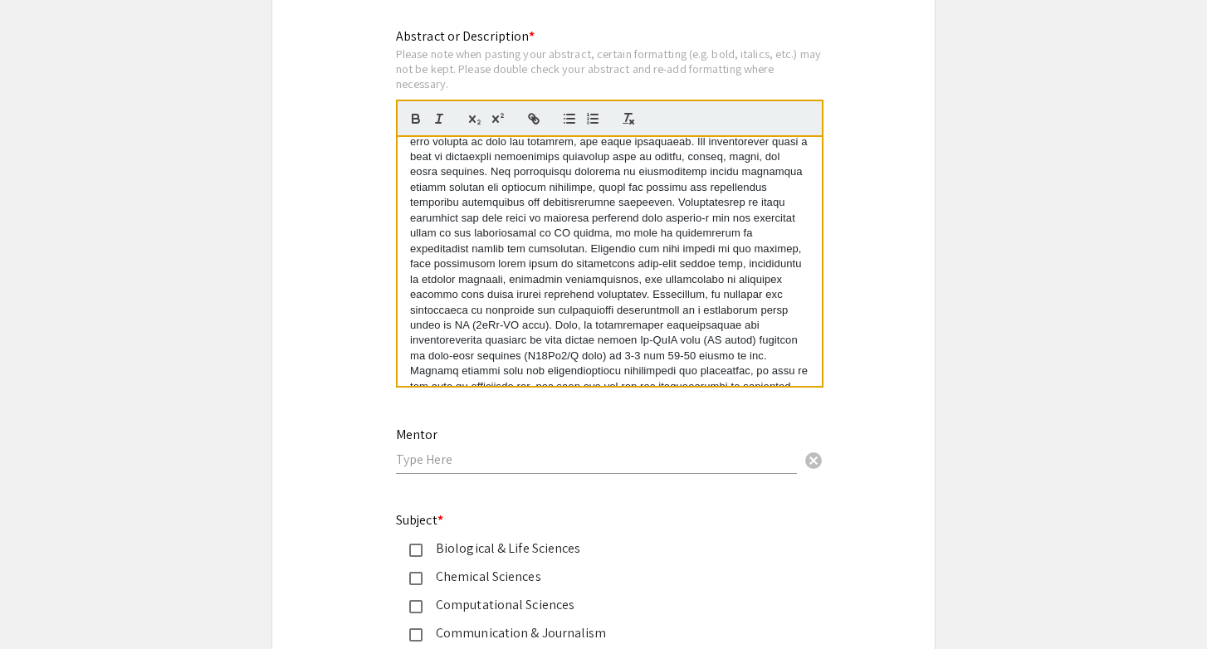
click at [551, 468] on input "text" at bounding box center [596, 459] width 401 height 17
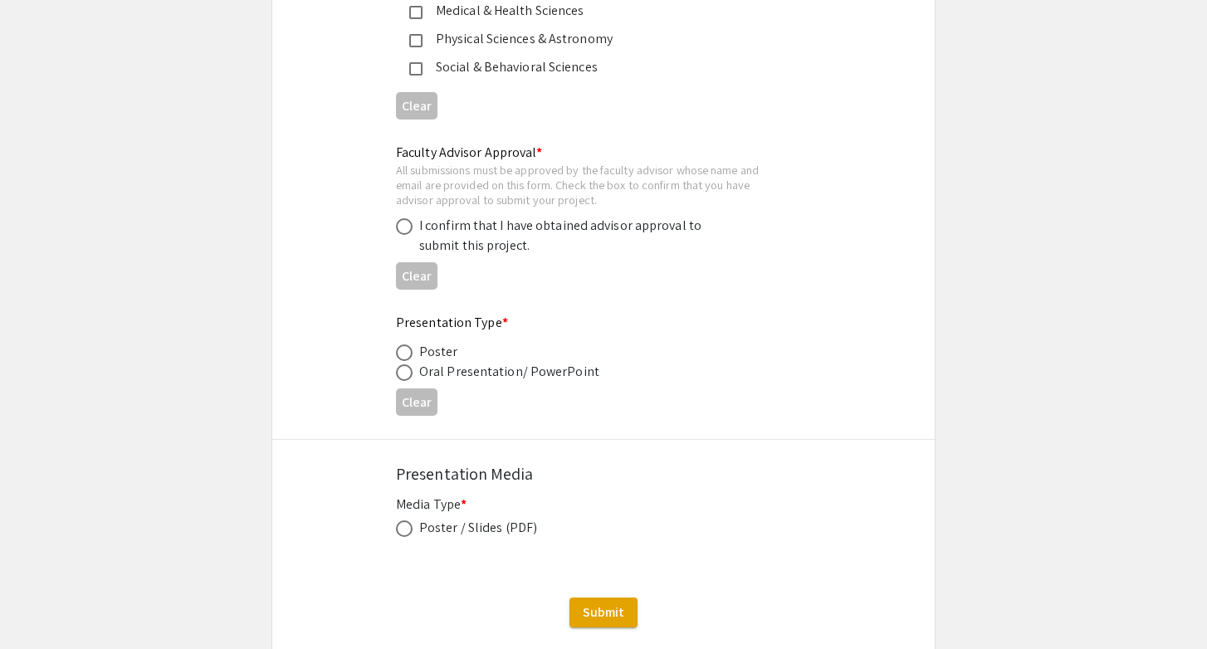
scroll to position [2425, 0]
type input "Dr. Lisa Robison"
click at [409, 232] on span at bounding box center [404, 224] width 17 height 17
click at [409, 232] on input "radio" at bounding box center [404, 224] width 17 height 17
radio input "true"
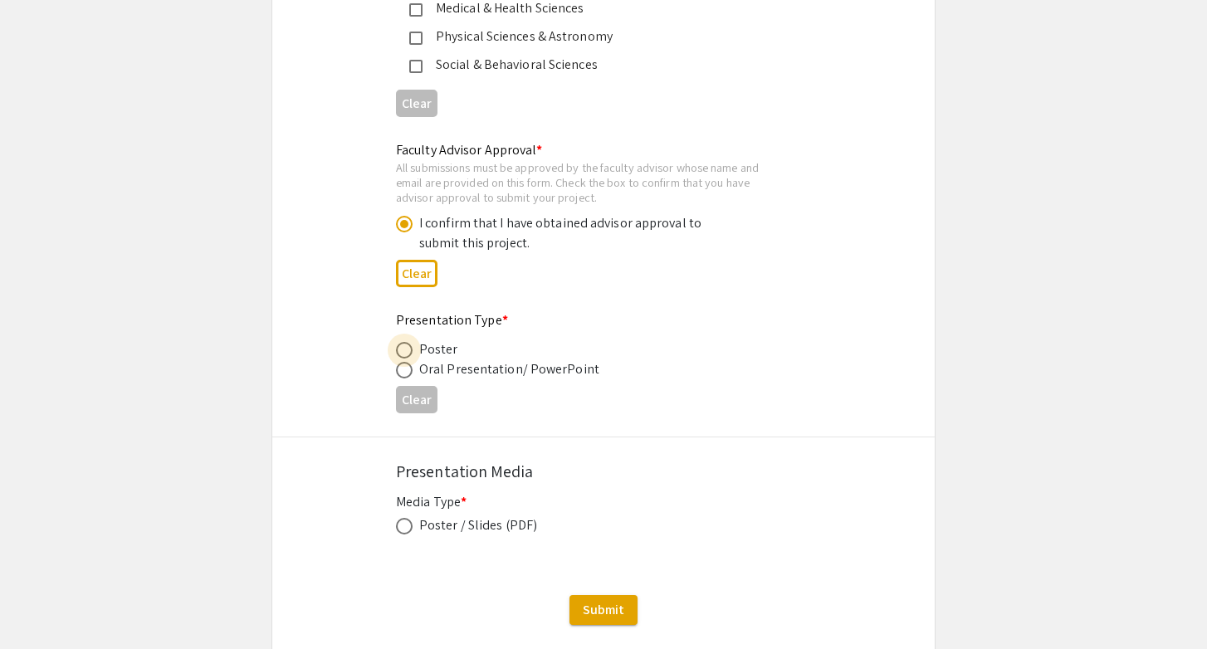
click at [409, 357] on span at bounding box center [404, 350] width 17 height 17
click at [409, 357] on input "radio" at bounding box center [404, 350] width 17 height 17
radio input "true"
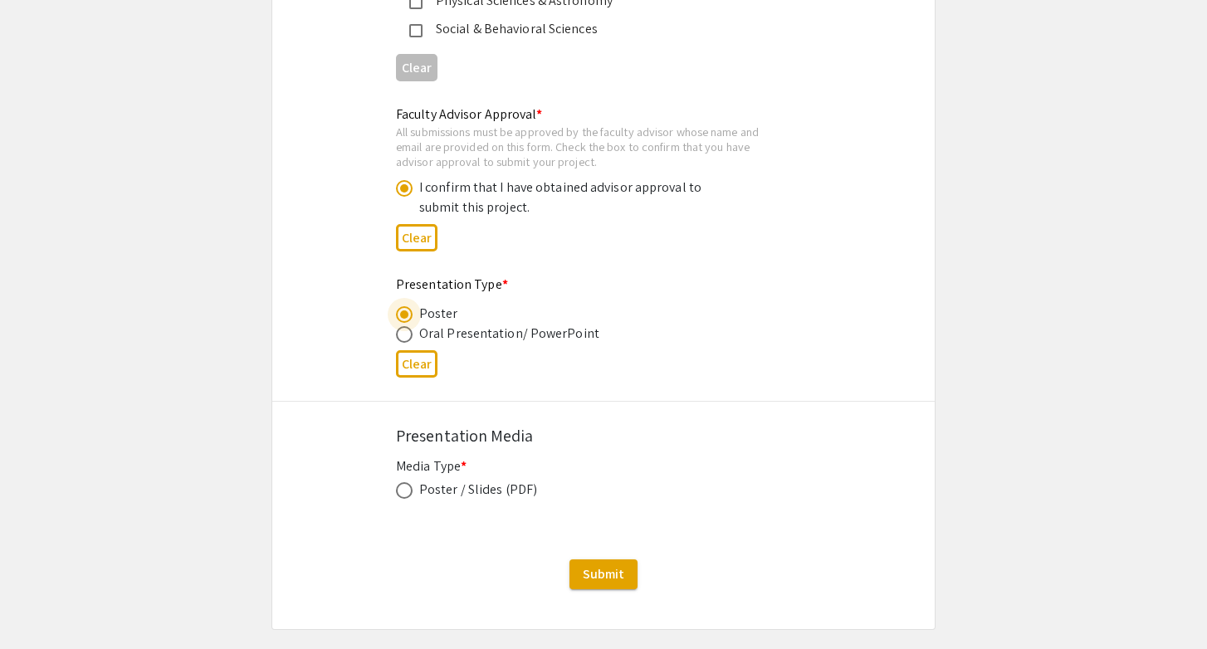
scroll to position [2468, 0]
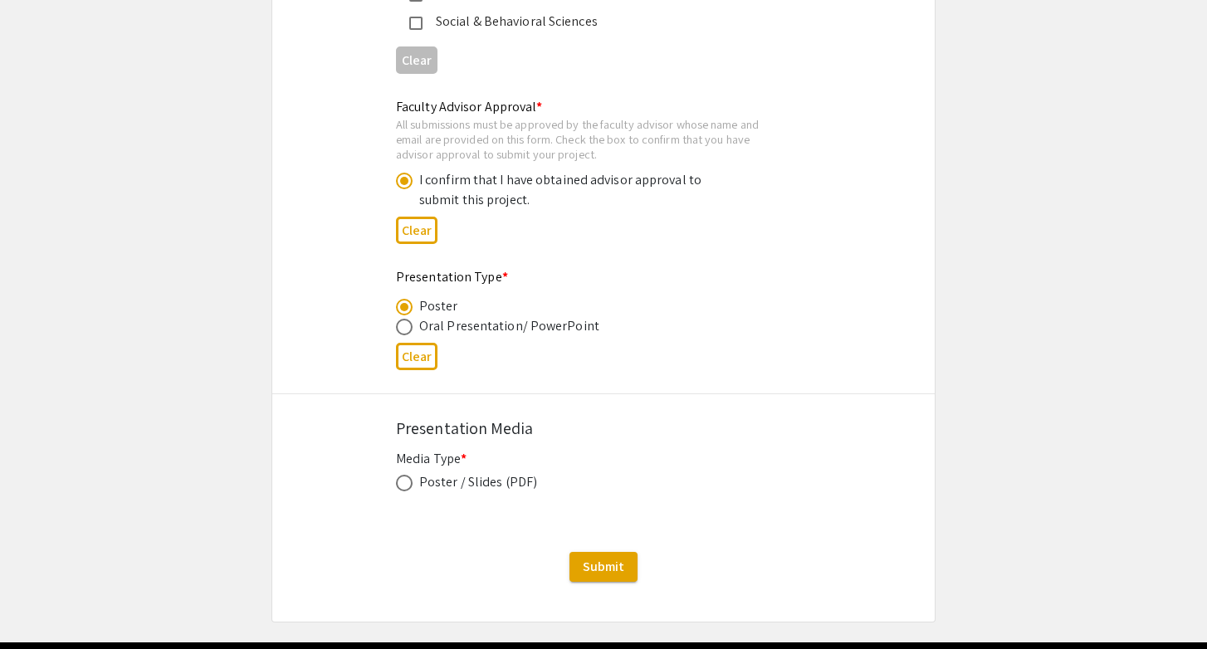
click at [406, 501] on div "Media Type * Poster / Slides (PDF) This field is required." at bounding box center [603, 480] width 415 height 63
click at [407, 490] on span at bounding box center [404, 483] width 17 height 17
click at [407, 490] on input "radio" at bounding box center [404, 483] width 17 height 17
radio input "true"
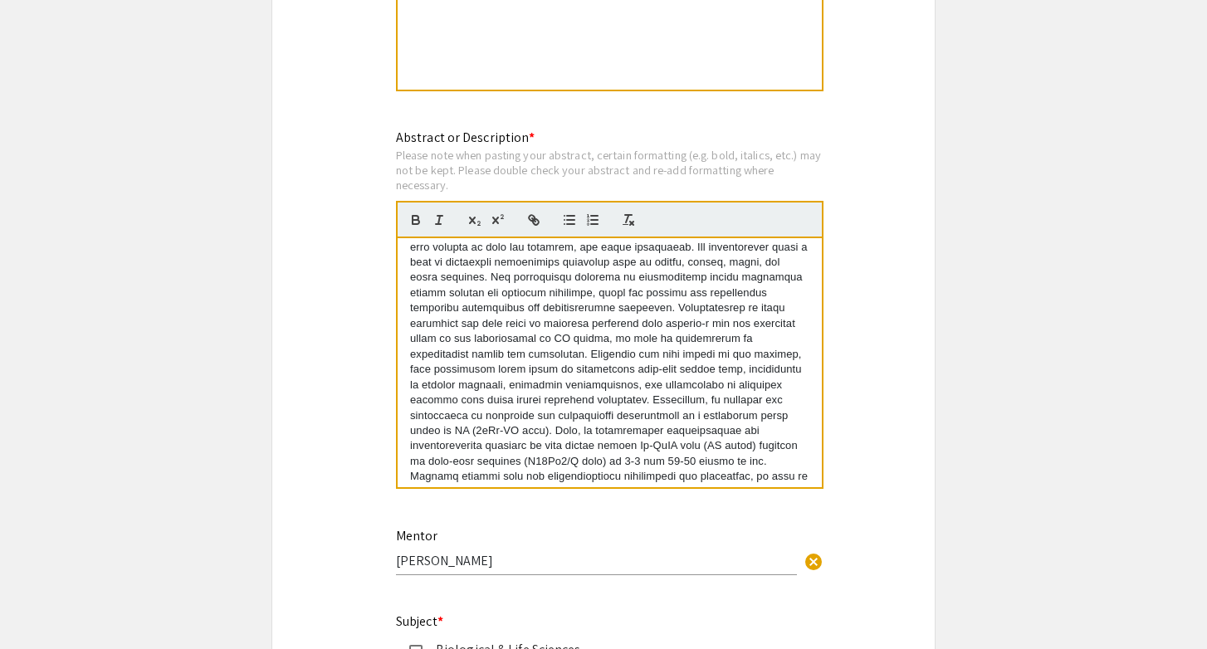
scroll to position [92, 0]
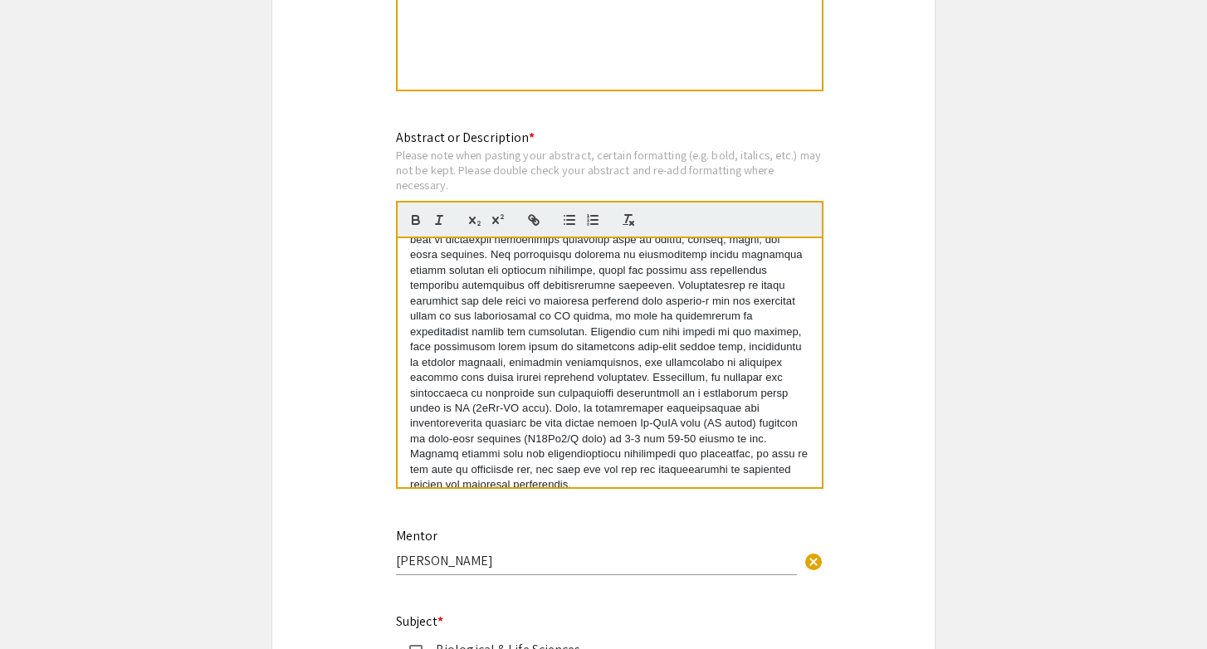
click at [709, 449] on p at bounding box center [609, 324] width 399 height 337
click at [726, 429] on p at bounding box center [609, 324] width 399 height 337
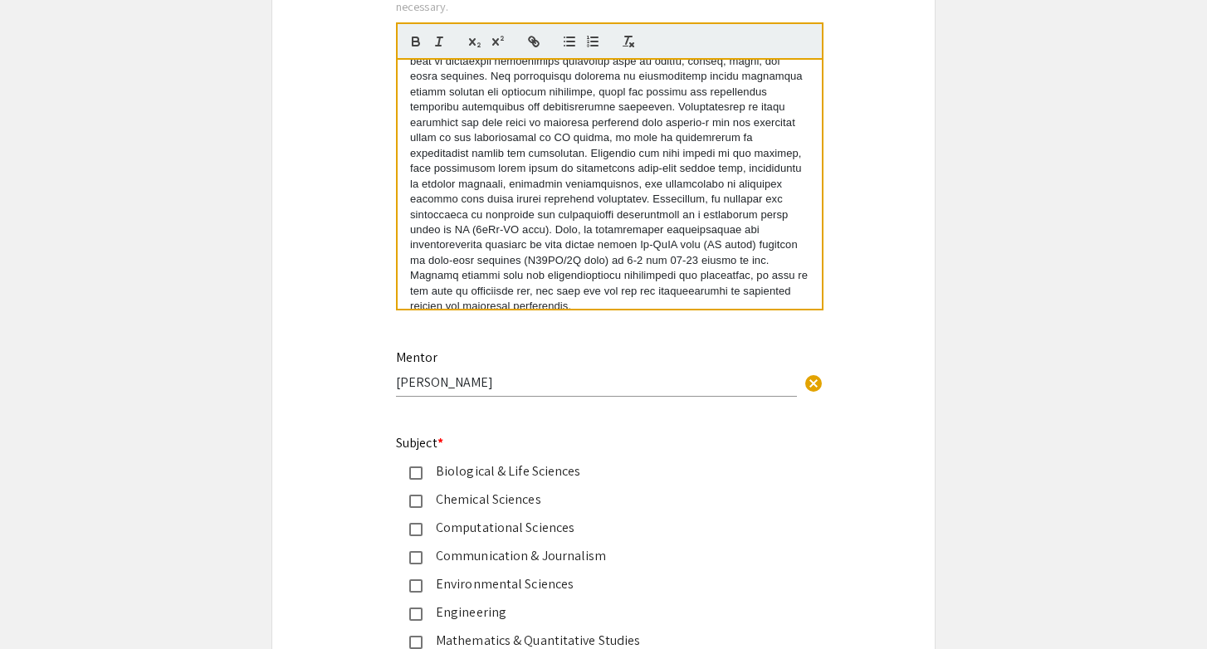
scroll to position [1808, 0]
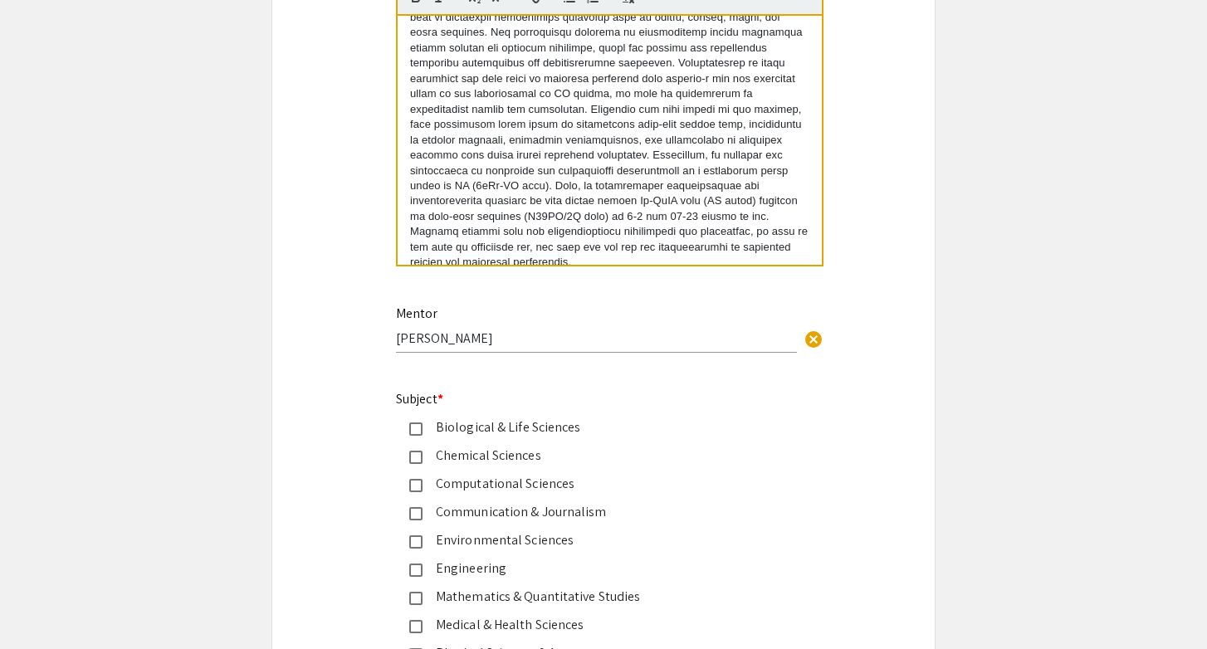
click at [443, 345] on input "Dr. Lisa Robison" at bounding box center [596, 338] width 401 height 17
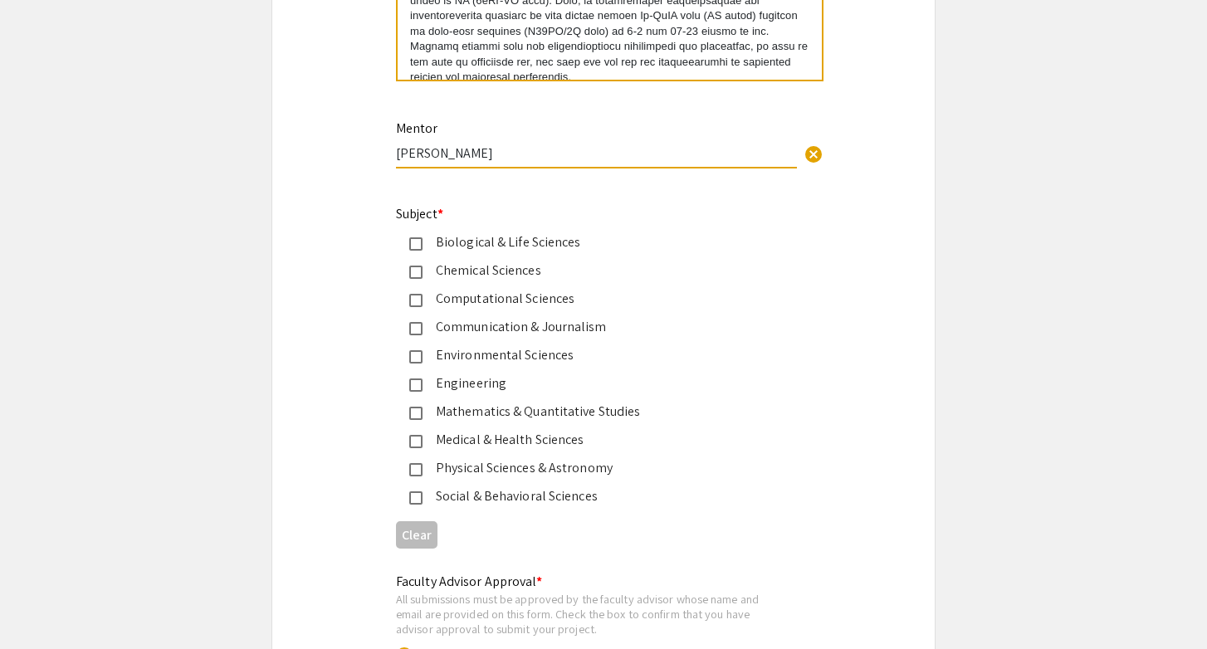
scroll to position [2009, 0]
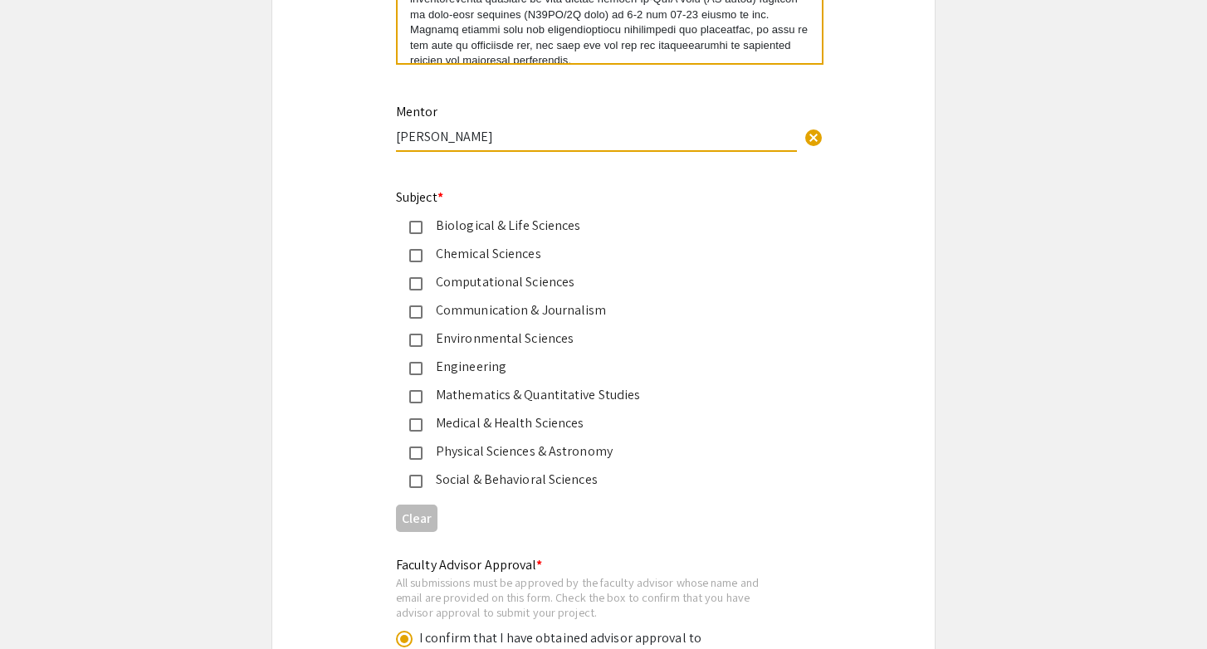
type input "Dr. Lisa S. Robison"
click at [531, 429] on div "Medical & Health Sciences" at bounding box center [597, 424] width 349 height 20
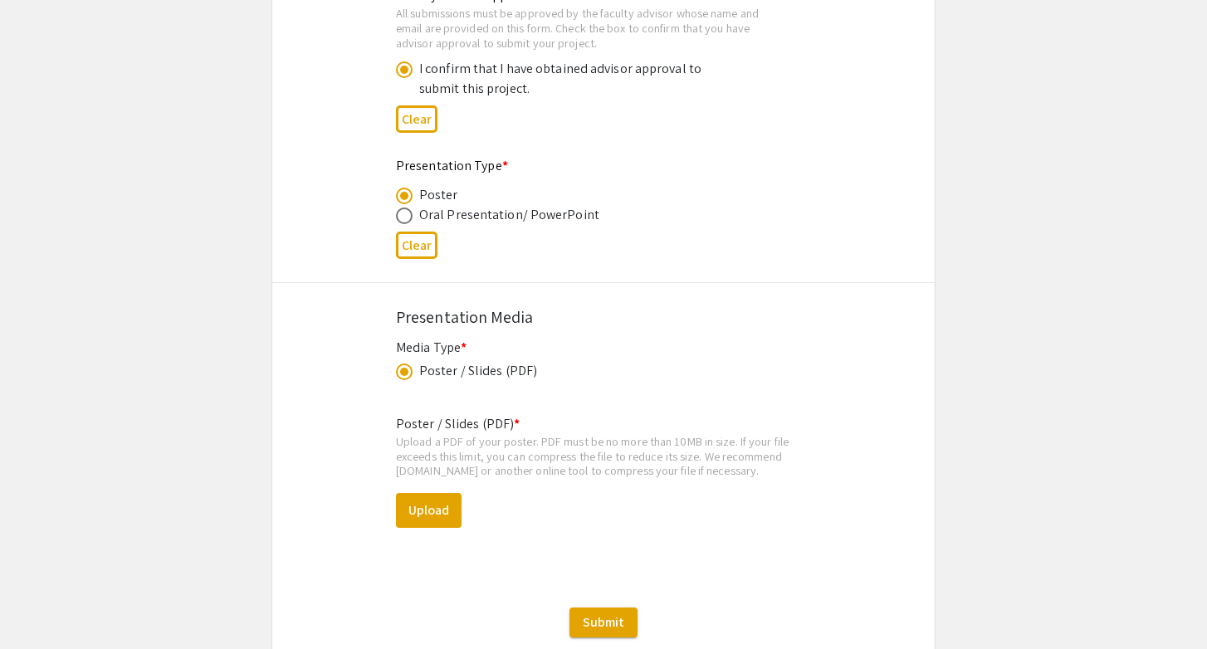
scroll to position [2699, 0]
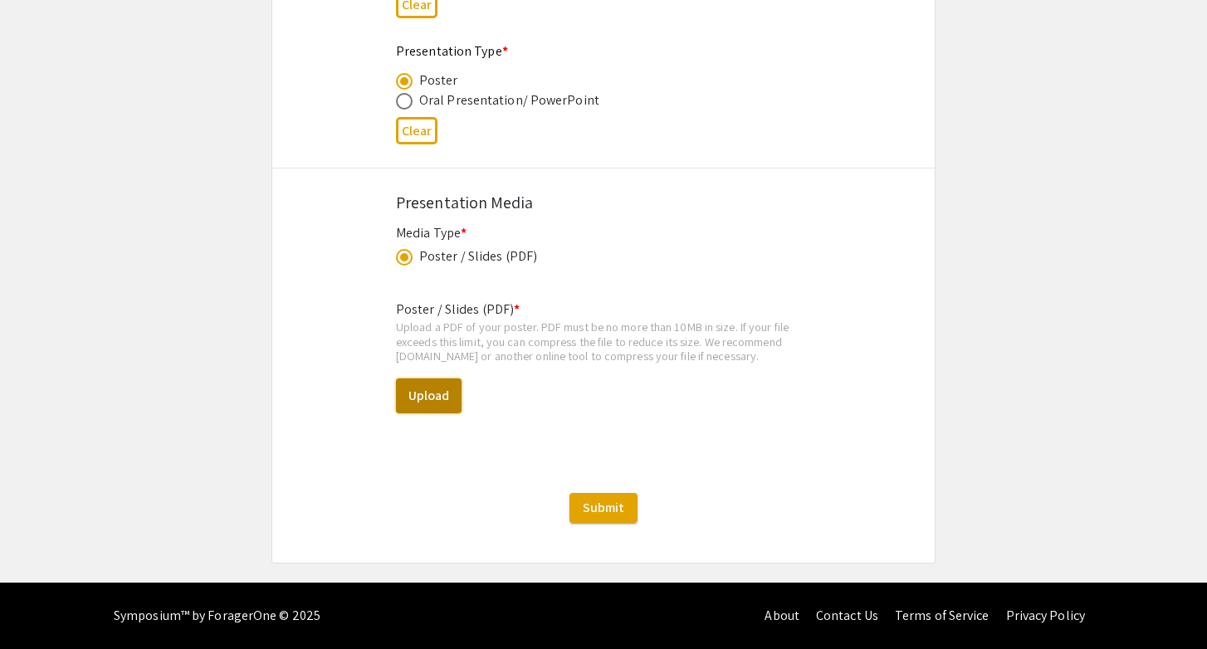
click at [447, 390] on button "Upload" at bounding box center [429, 396] width 66 height 35
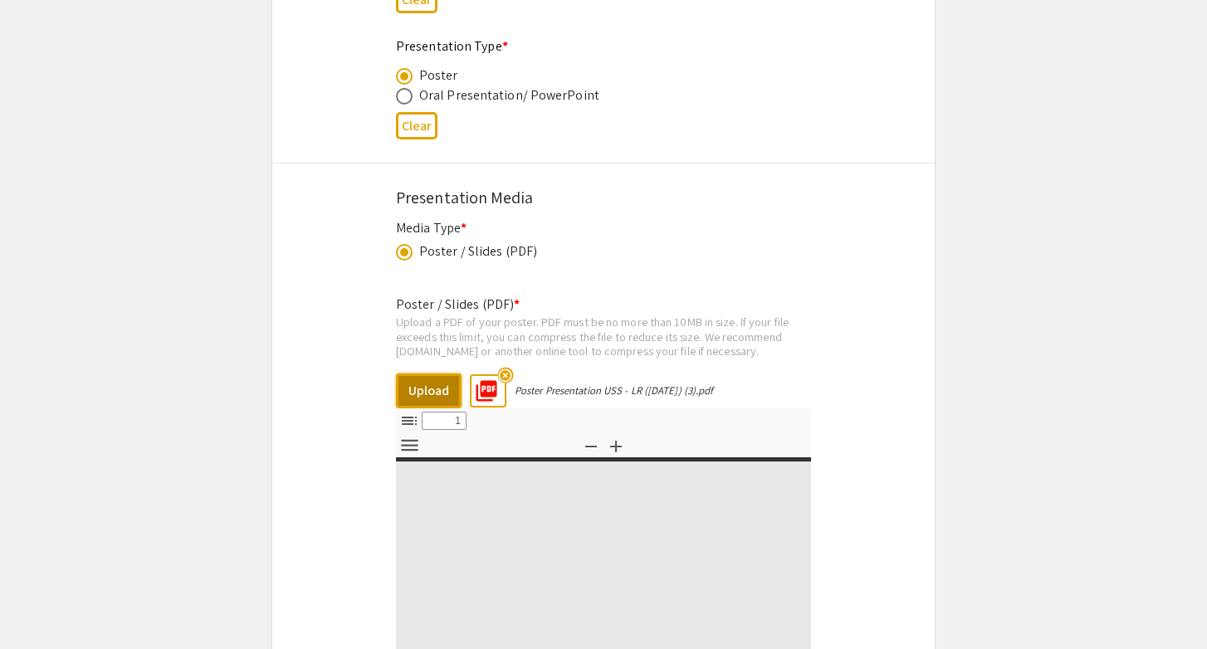
select select "custom"
type input "0"
select select "custom"
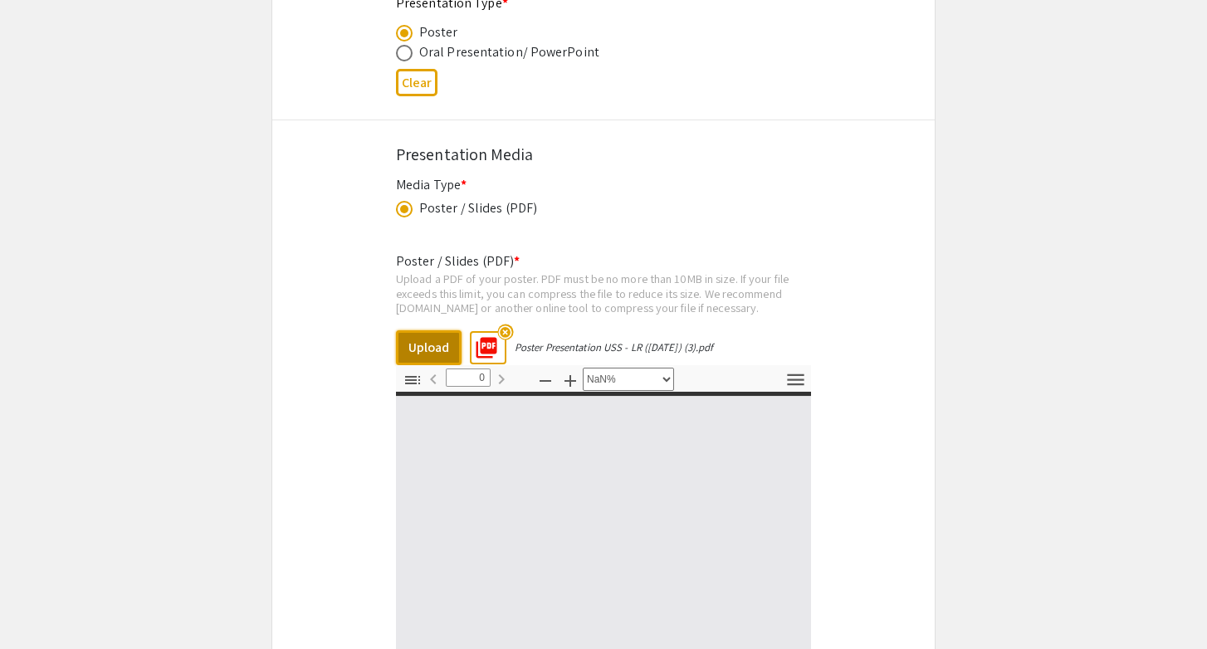
type input "1"
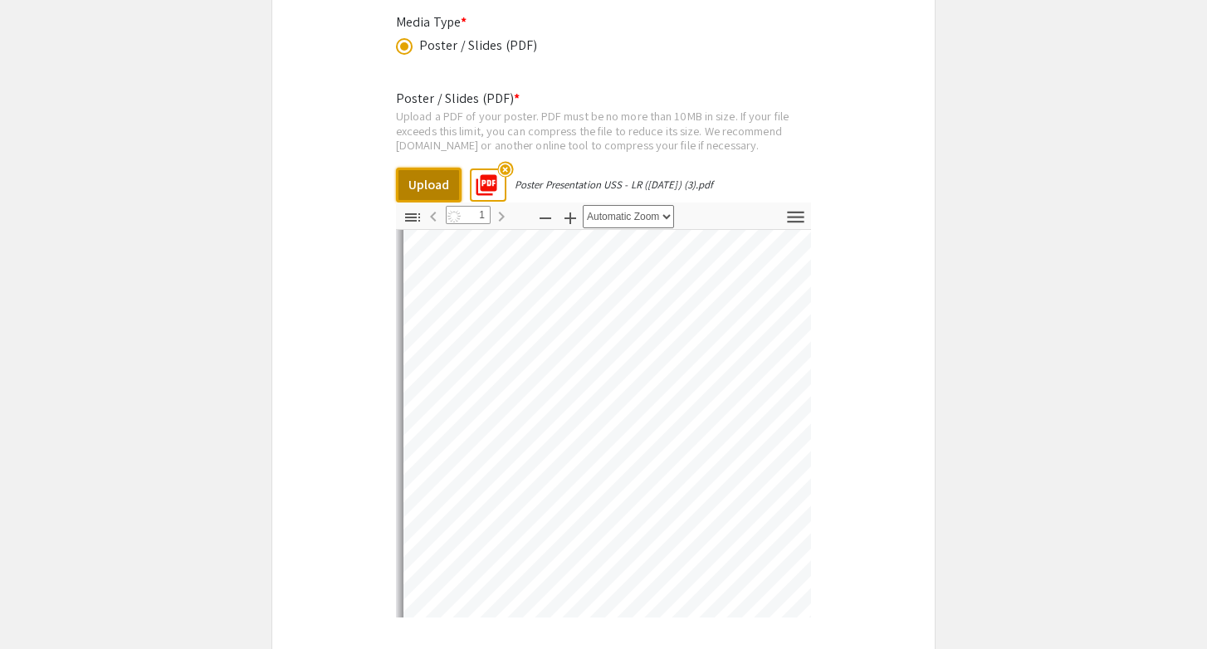
scroll to position [17, 0]
select select "auto"
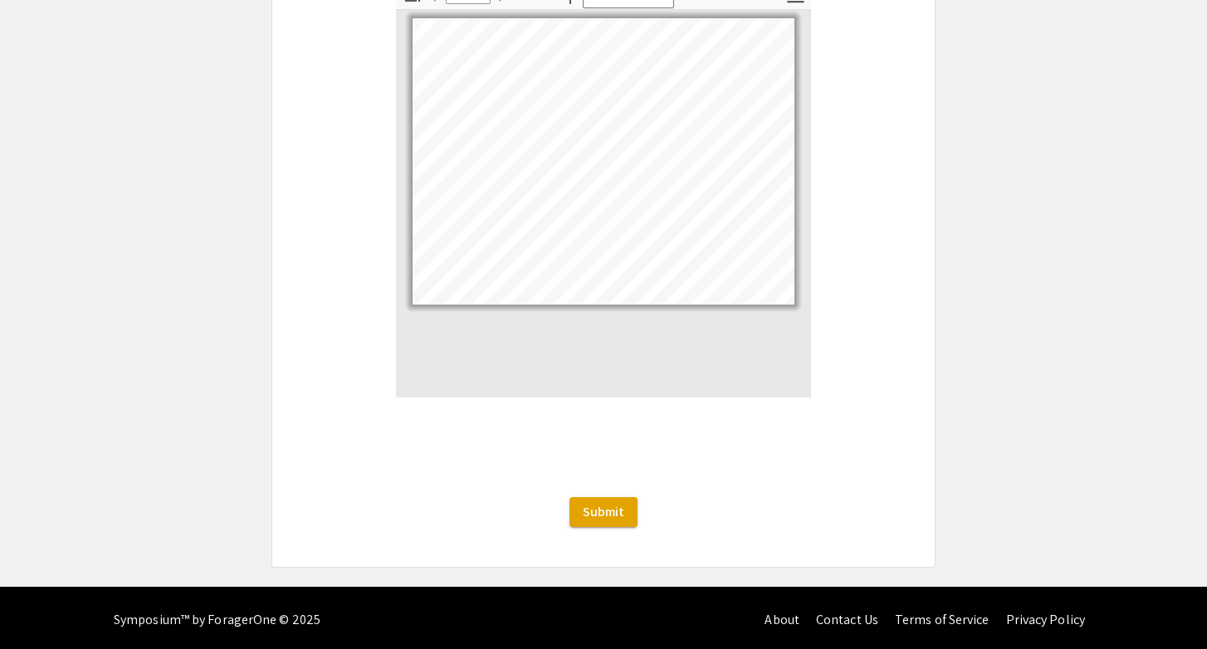
scroll to position [3134, 0]
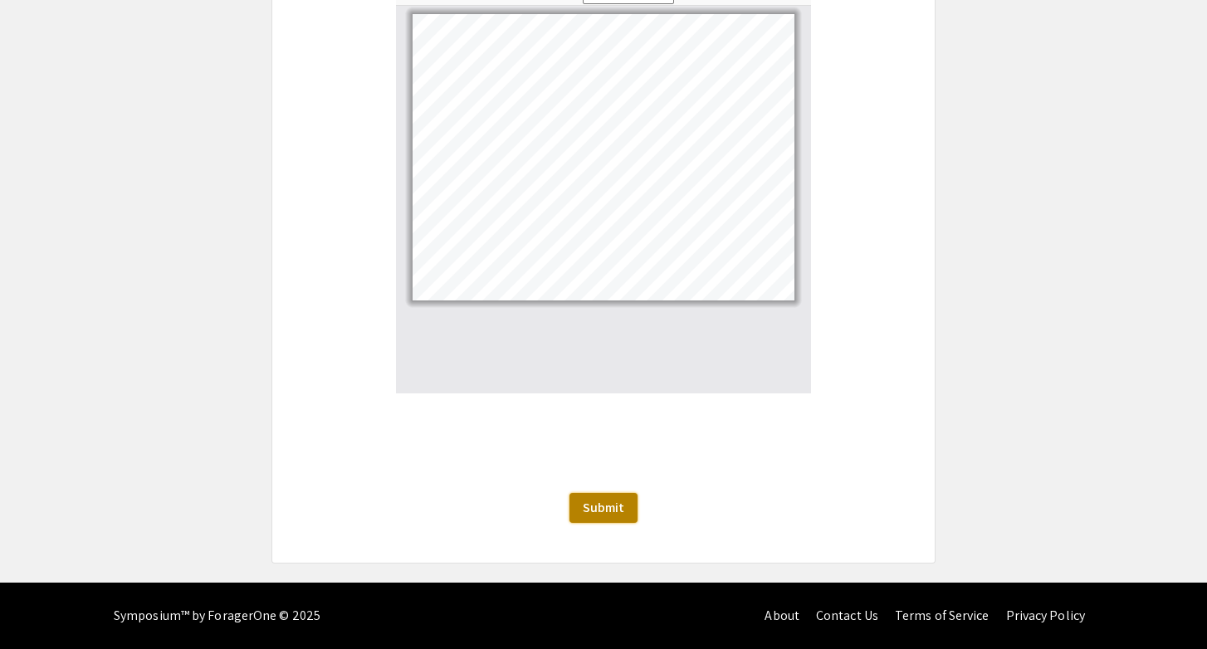
click at [605, 510] on span "Submit" at bounding box center [604, 507] width 42 height 17
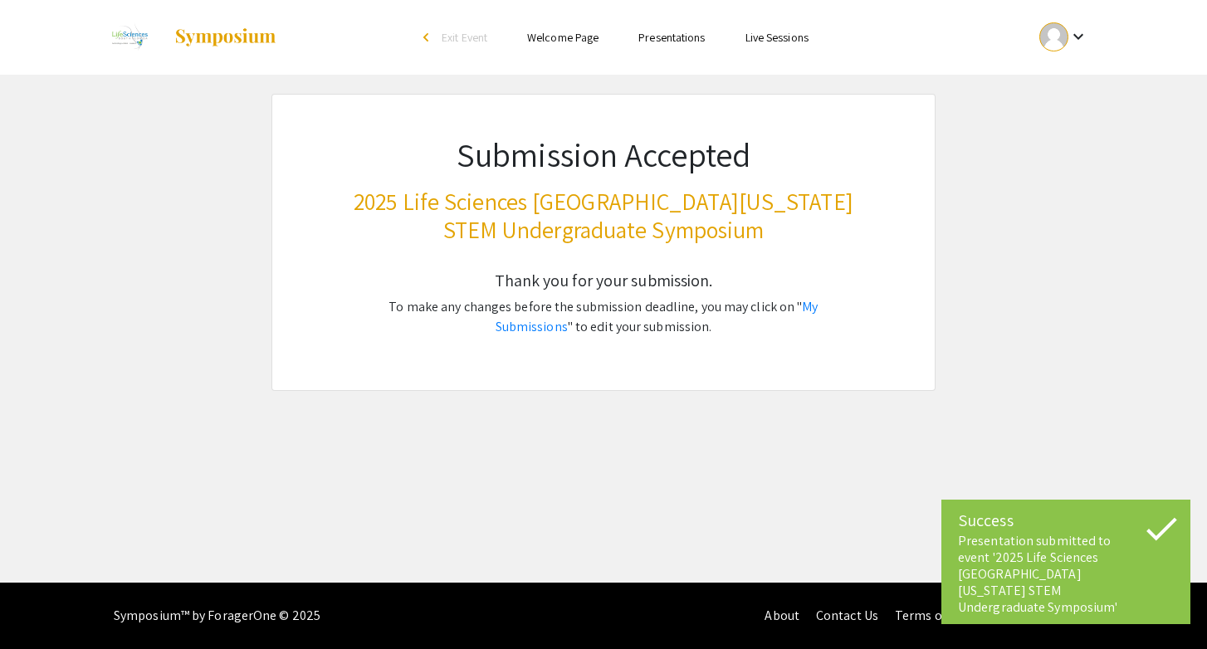
scroll to position [0, 0]
